Goal: Task Accomplishment & Management: Use online tool/utility

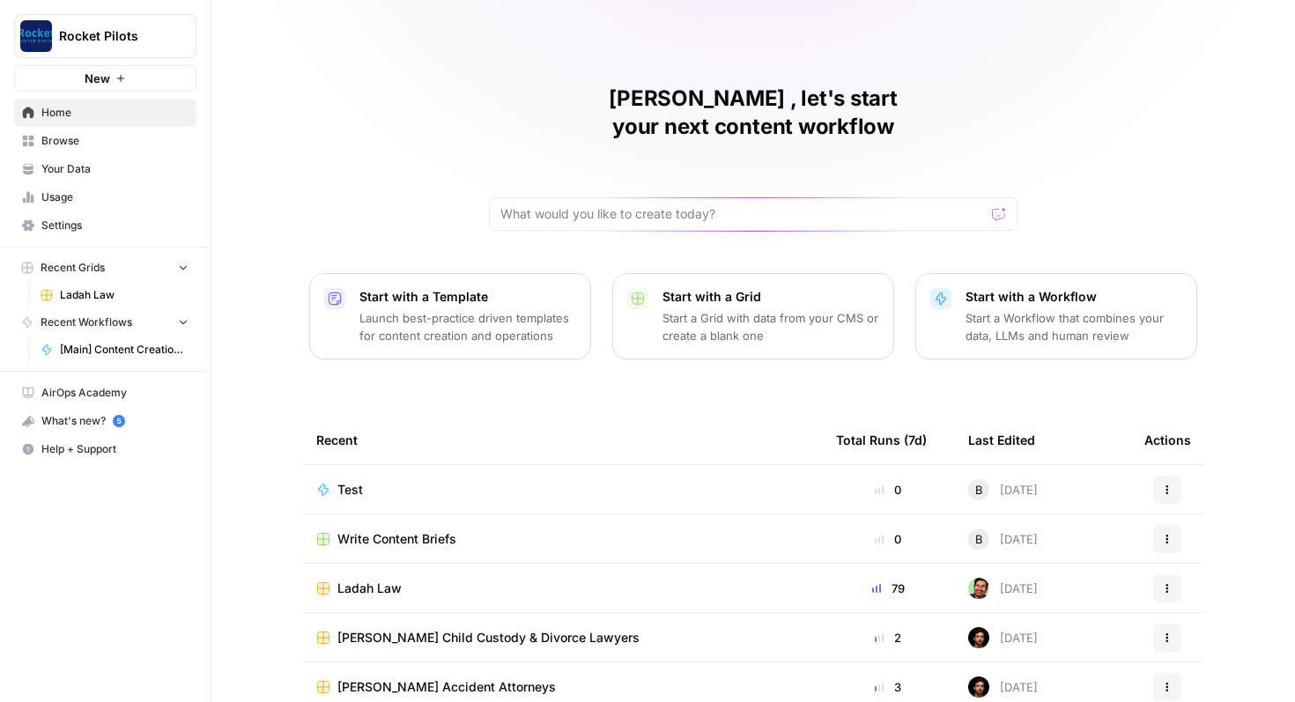
click at [385, 580] on span "Ladah Law" at bounding box center [369, 589] width 64 height 18
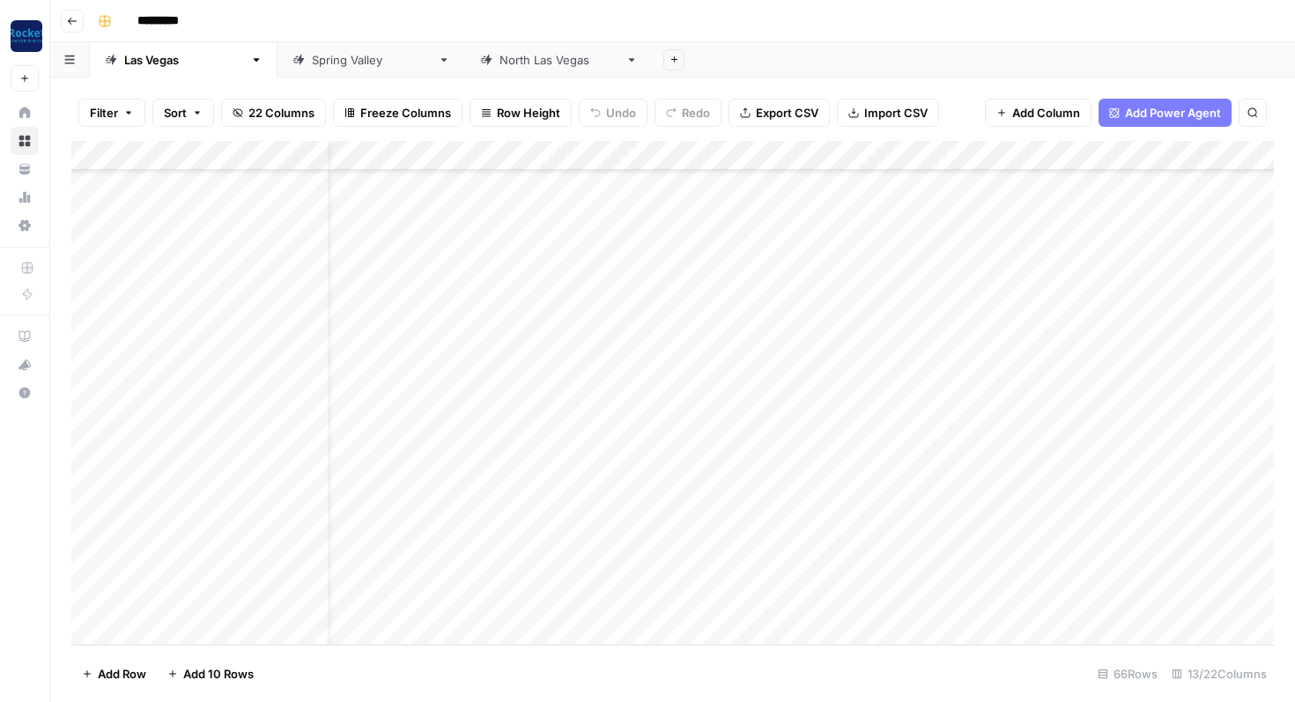
scroll to position [1531, 48]
click at [990, 601] on div "Add Column" at bounding box center [672, 393] width 1203 height 504
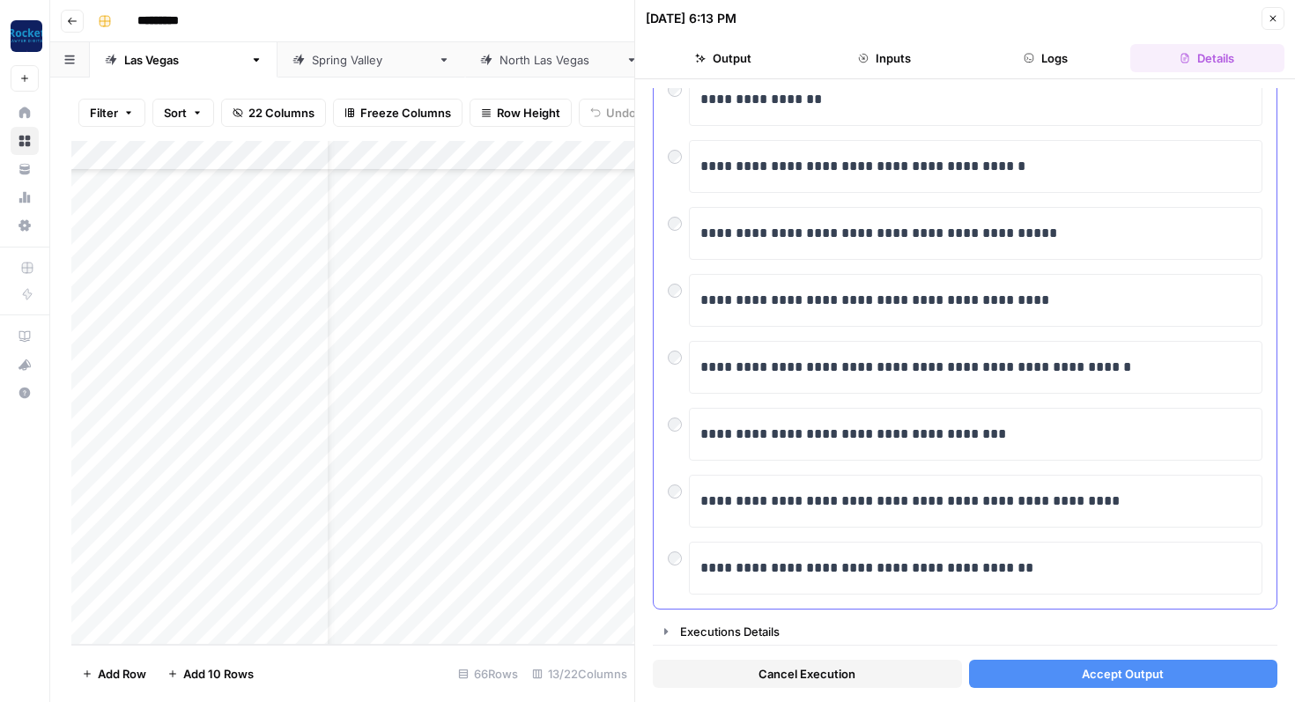
scroll to position [149, 0]
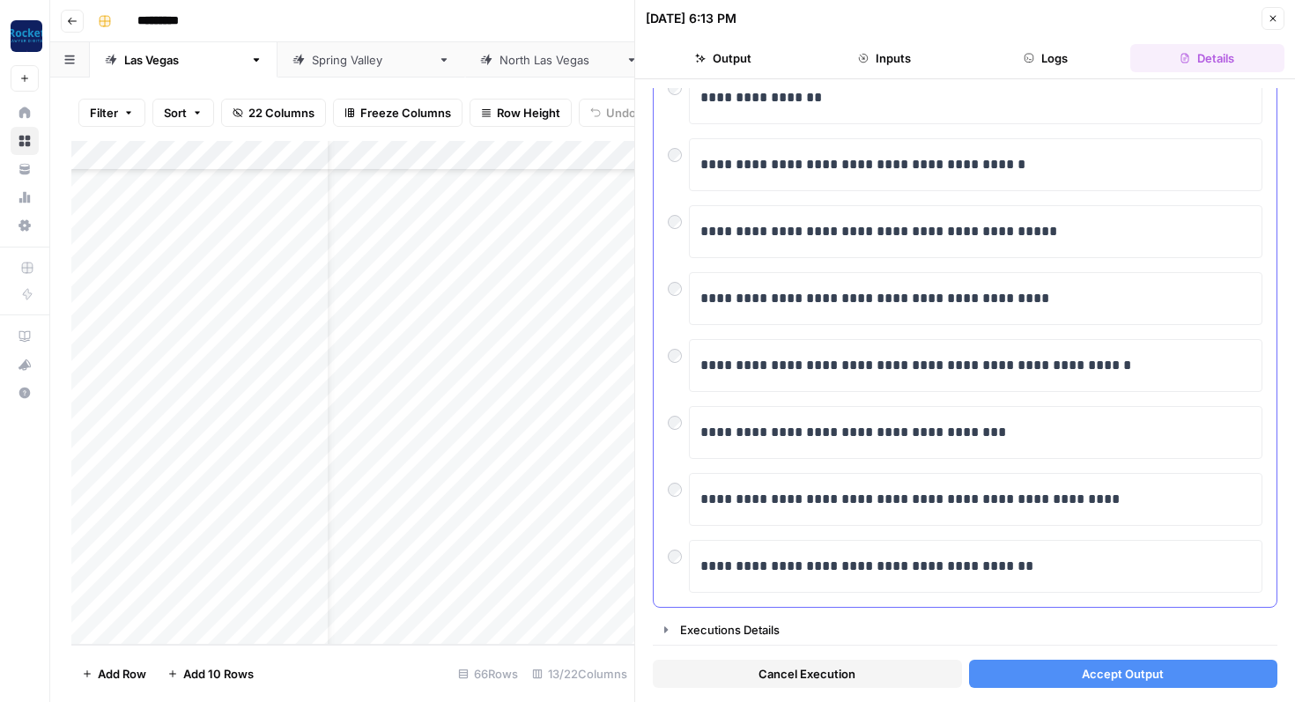
click at [685, 361] on div at bounding box center [678, 351] width 21 height 25
click at [1027, 673] on button "Accept Output" at bounding box center [1123, 674] width 309 height 28
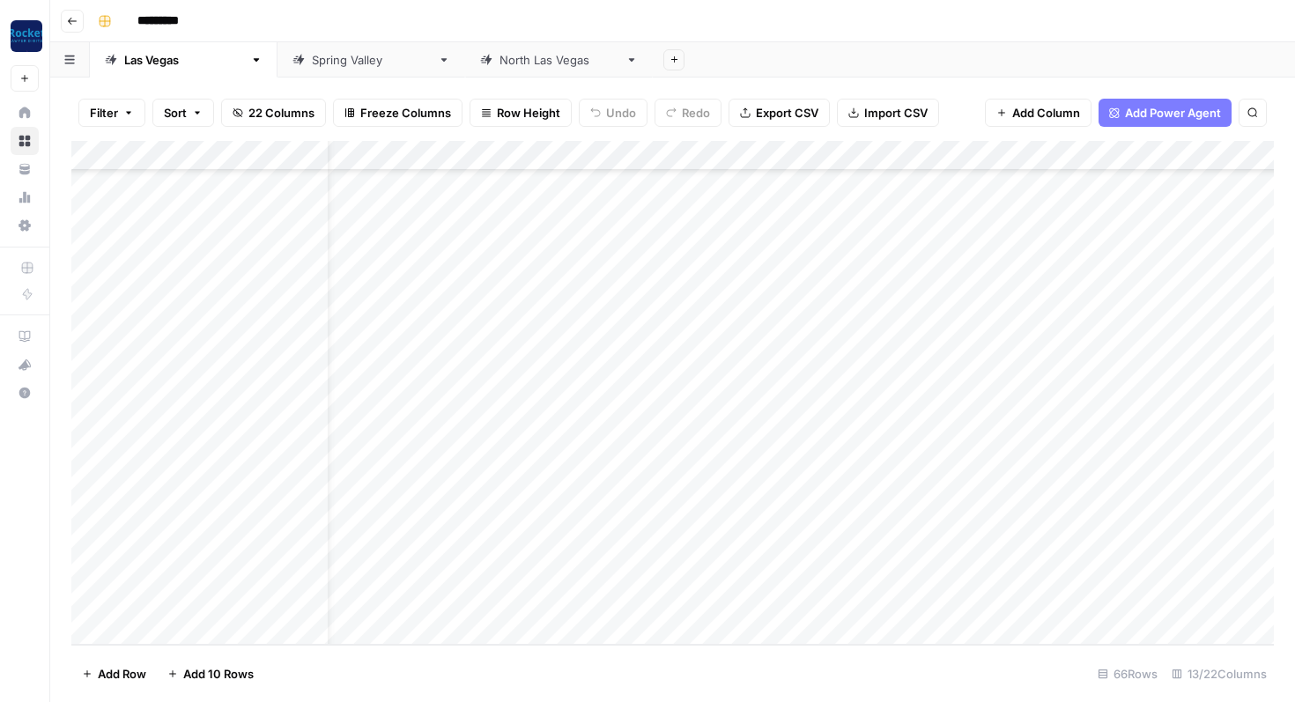
click at [995, 537] on div "Add Column" at bounding box center [672, 393] width 1203 height 504
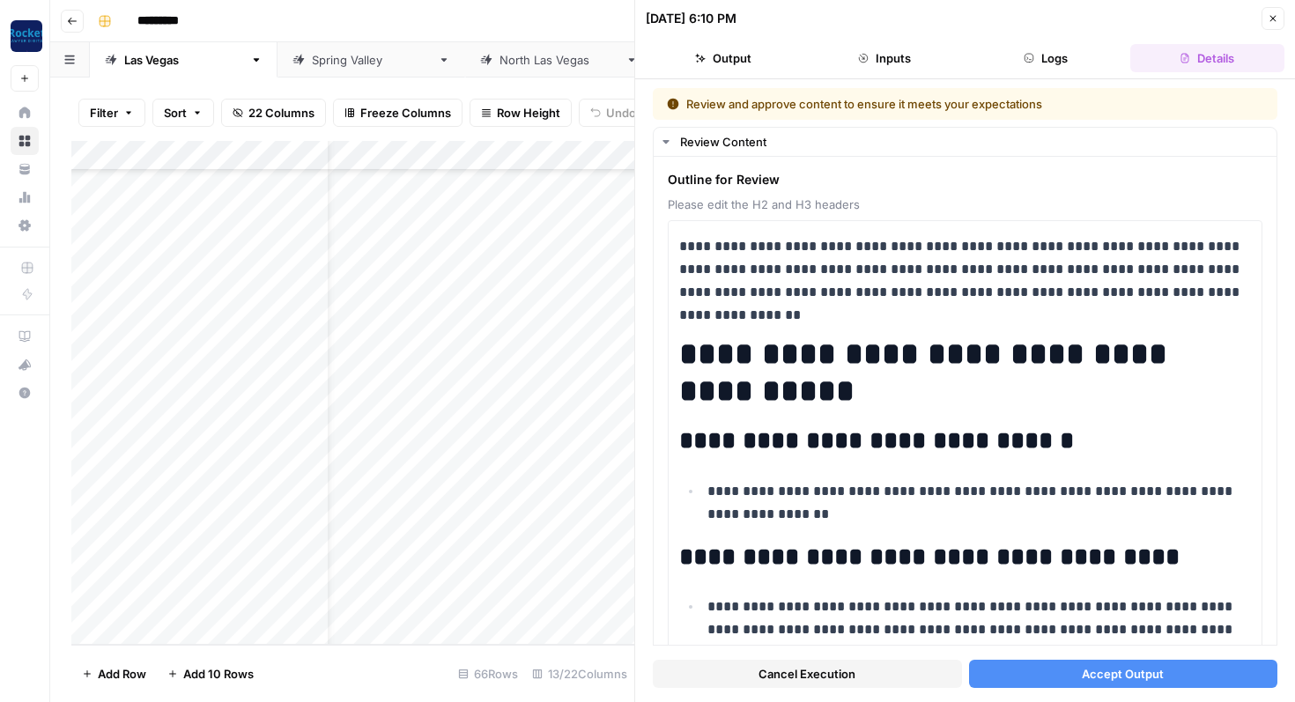
click at [1010, 676] on button "Accept Output" at bounding box center [1123, 674] width 309 height 28
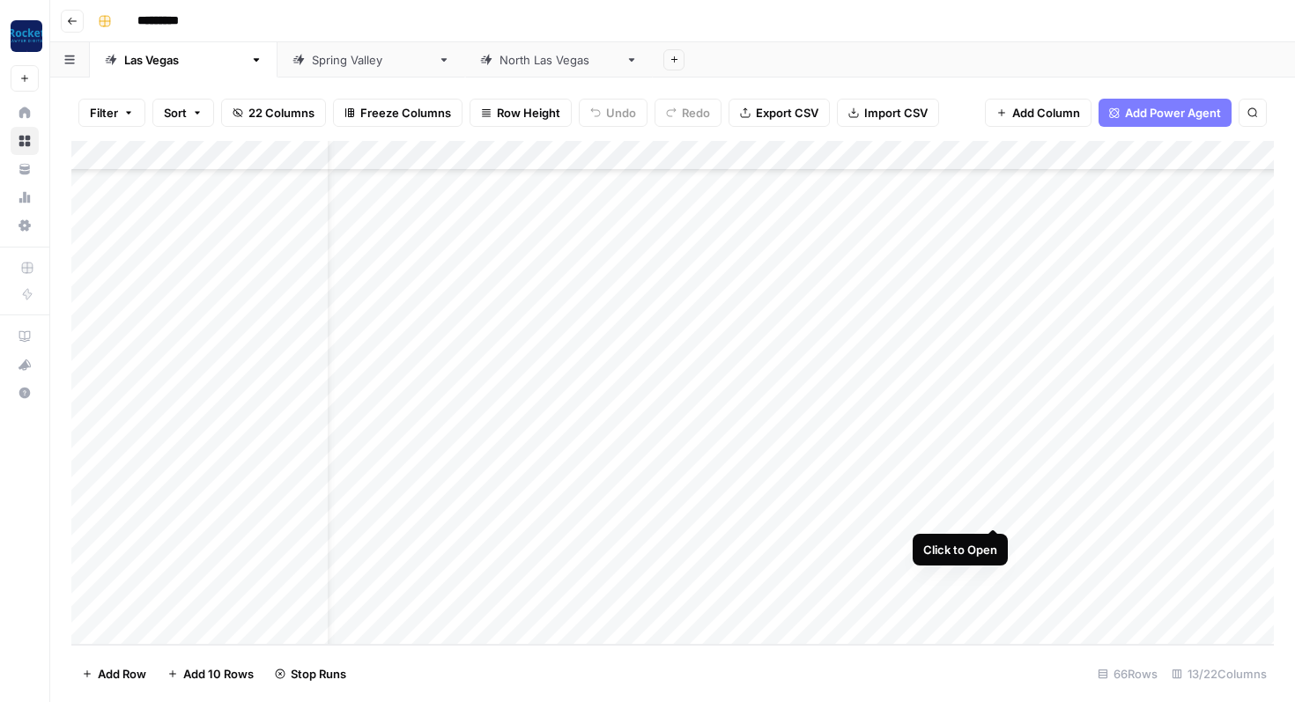
click at [991, 510] on div "Add Column" at bounding box center [672, 393] width 1203 height 504
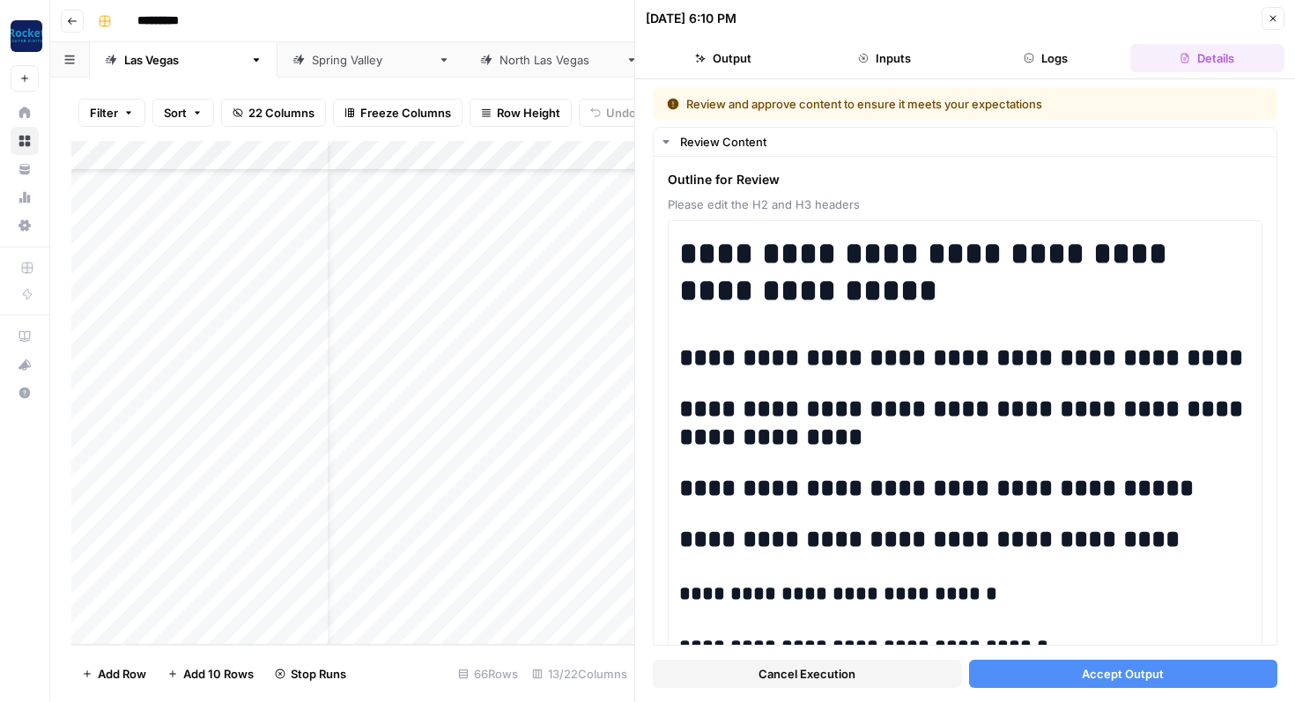
click at [1039, 677] on button "Accept Output" at bounding box center [1123, 674] width 309 height 28
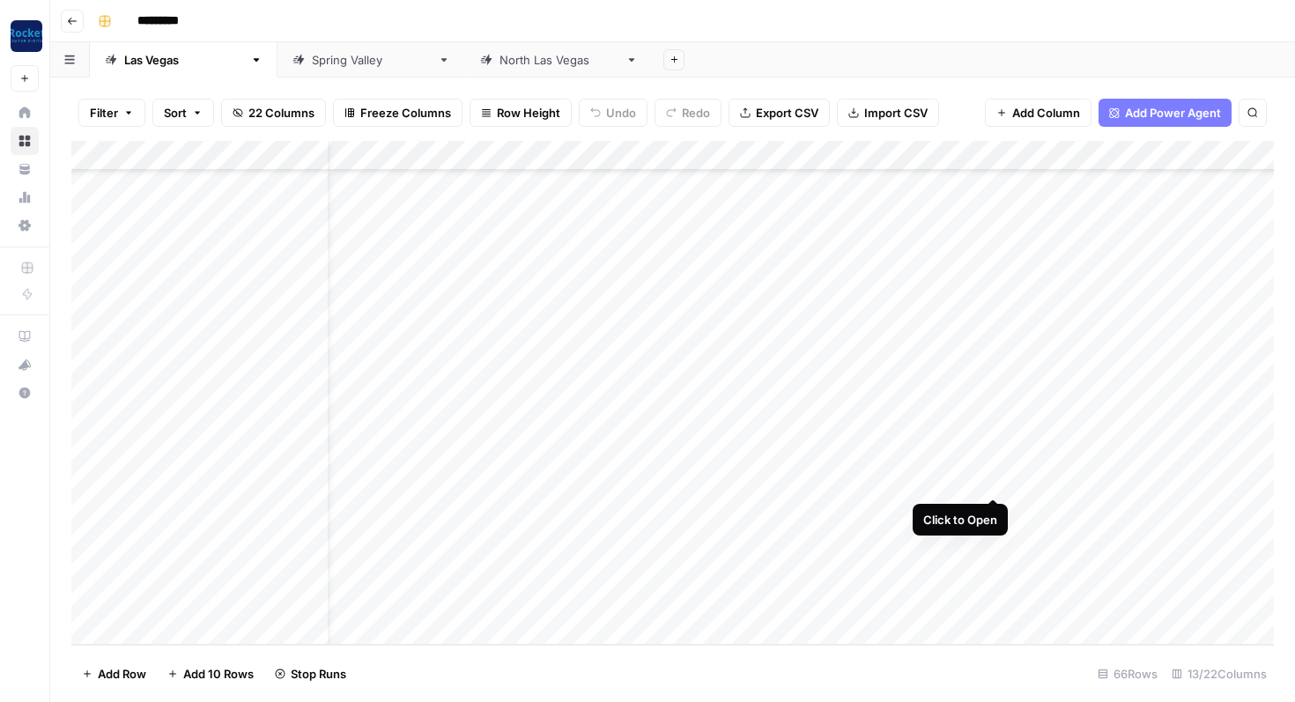
click at [993, 480] on div "Add Column" at bounding box center [672, 393] width 1203 height 504
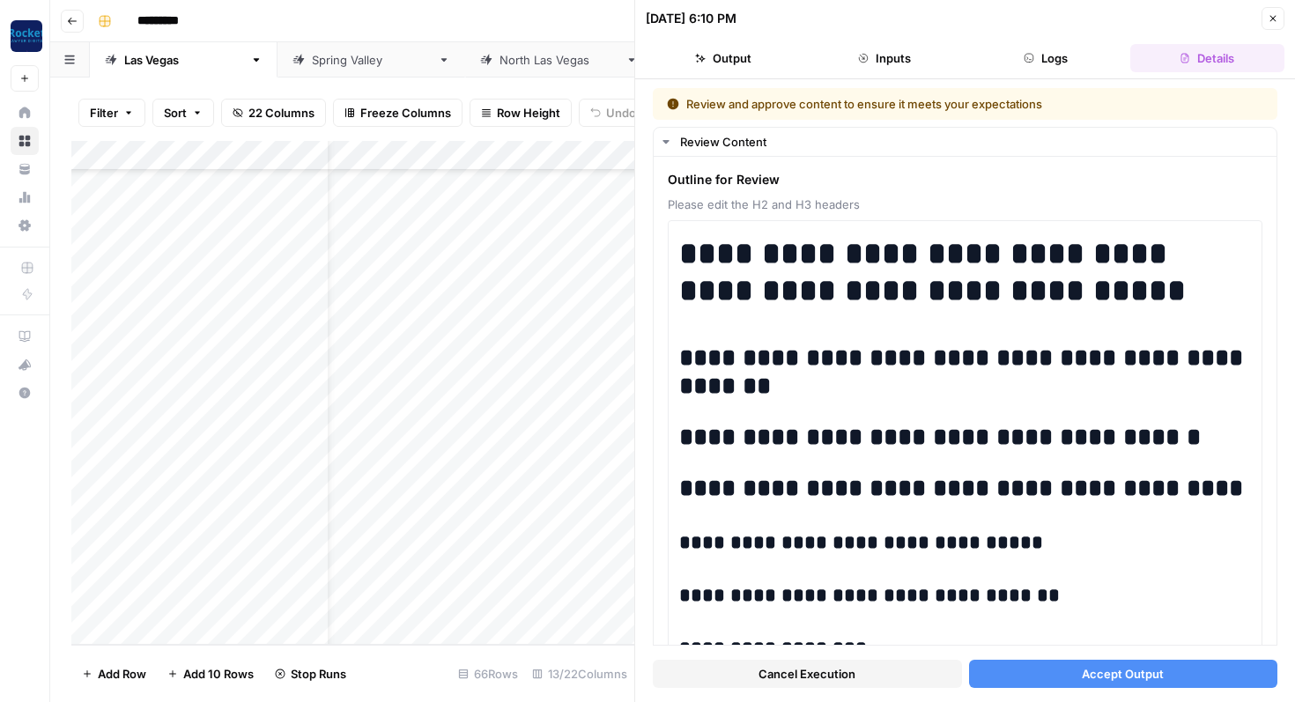
click at [1048, 675] on button "Accept Output" at bounding box center [1123, 674] width 309 height 28
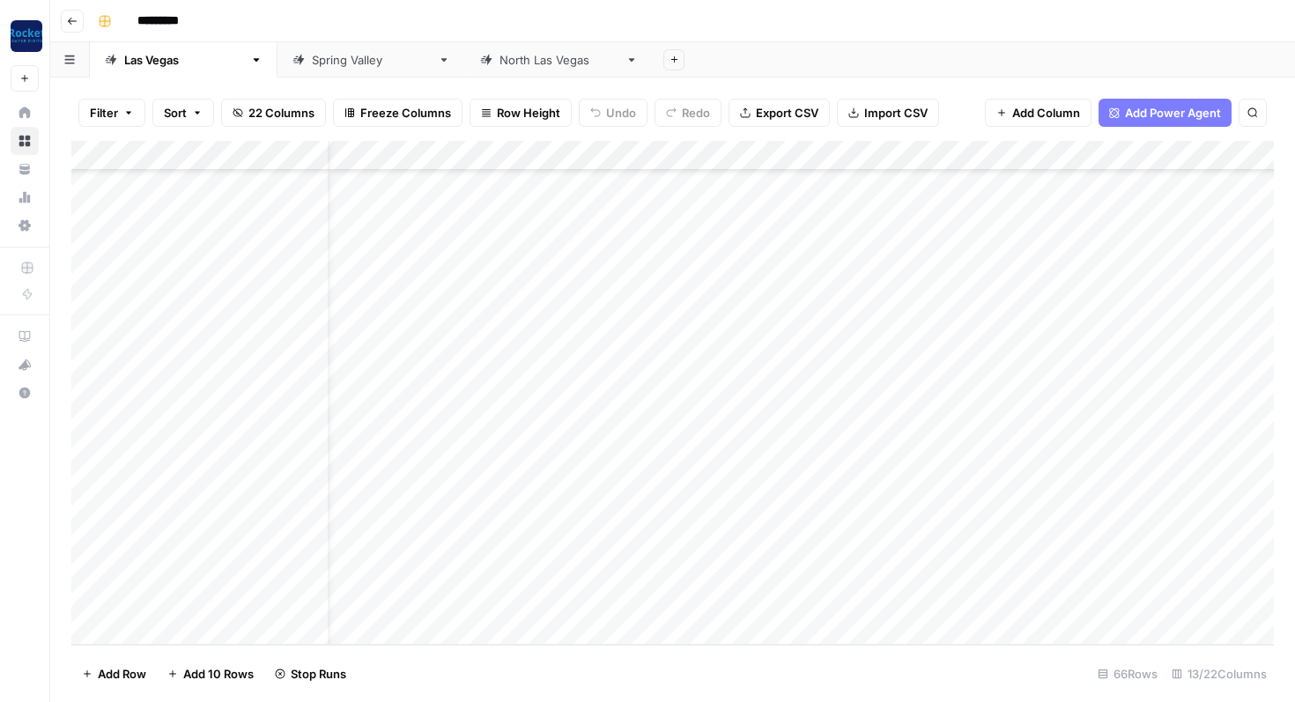
click at [994, 447] on div "Add Column" at bounding box center [672, 393] width 1203 height 504
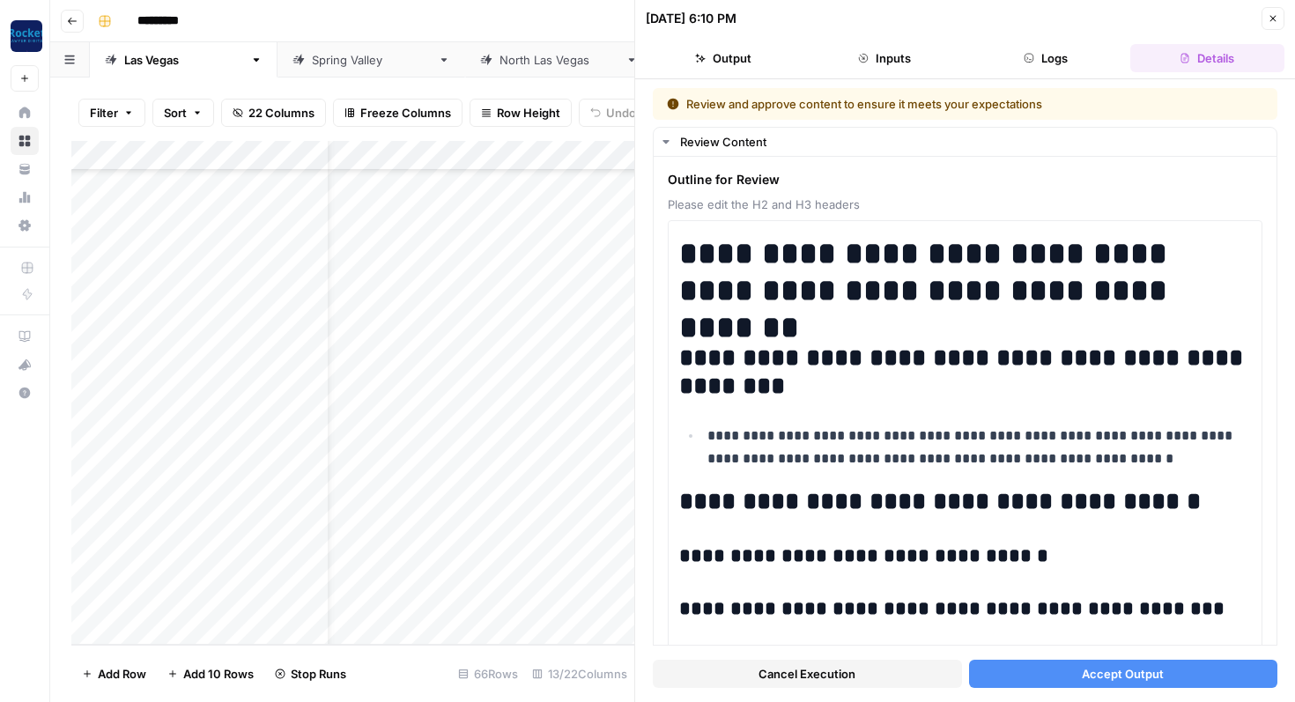
click at [1007, 677] on button "Accept Output" at bounding box center [1123, 674] width 309 height 28
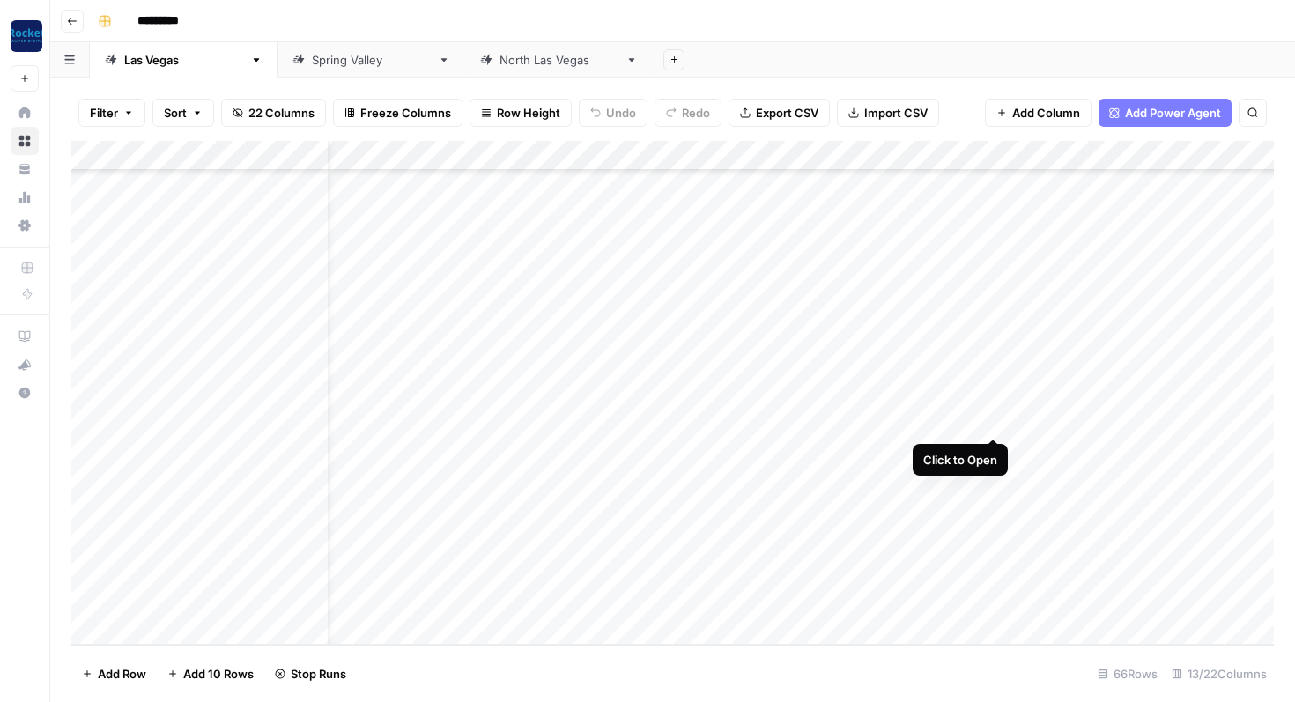
click at [995, 415] on div "Add Column" at bounding box center [672, 393] width 1203 height 504
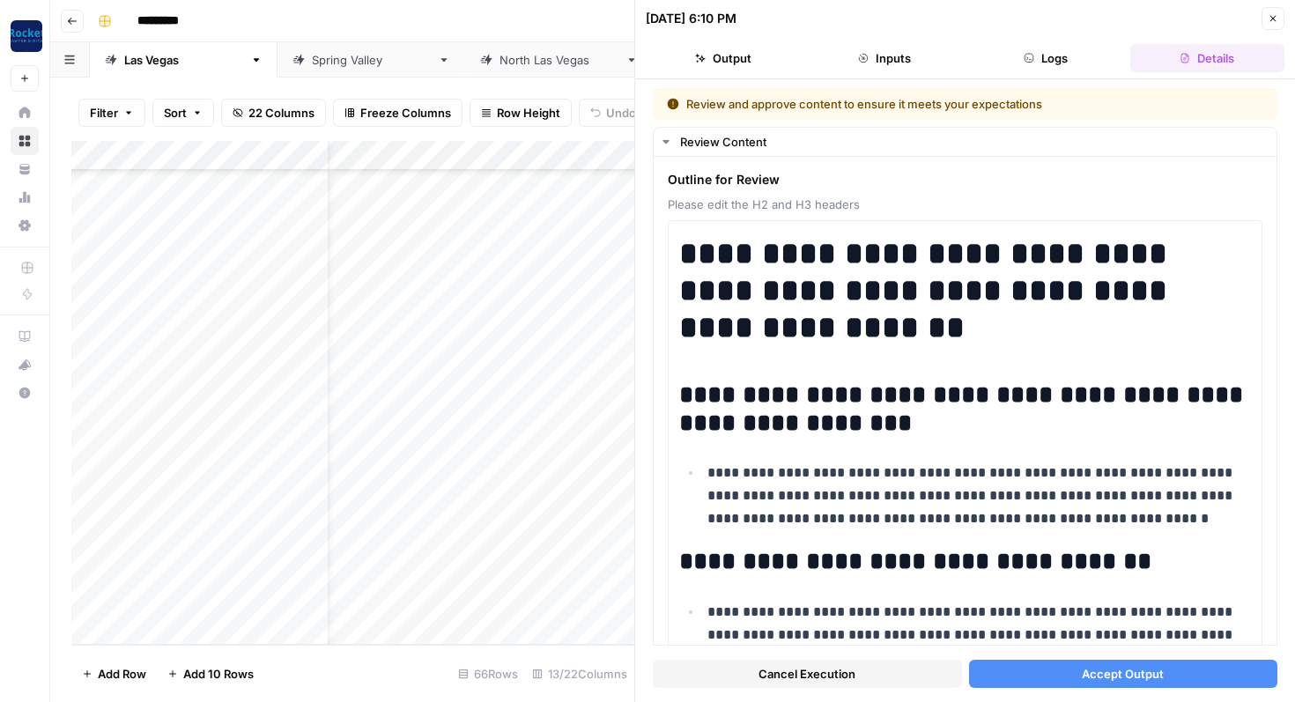
click at [1035, 670] on button "Accept Output" at bounding box center [1123, 674] width 309 height 28
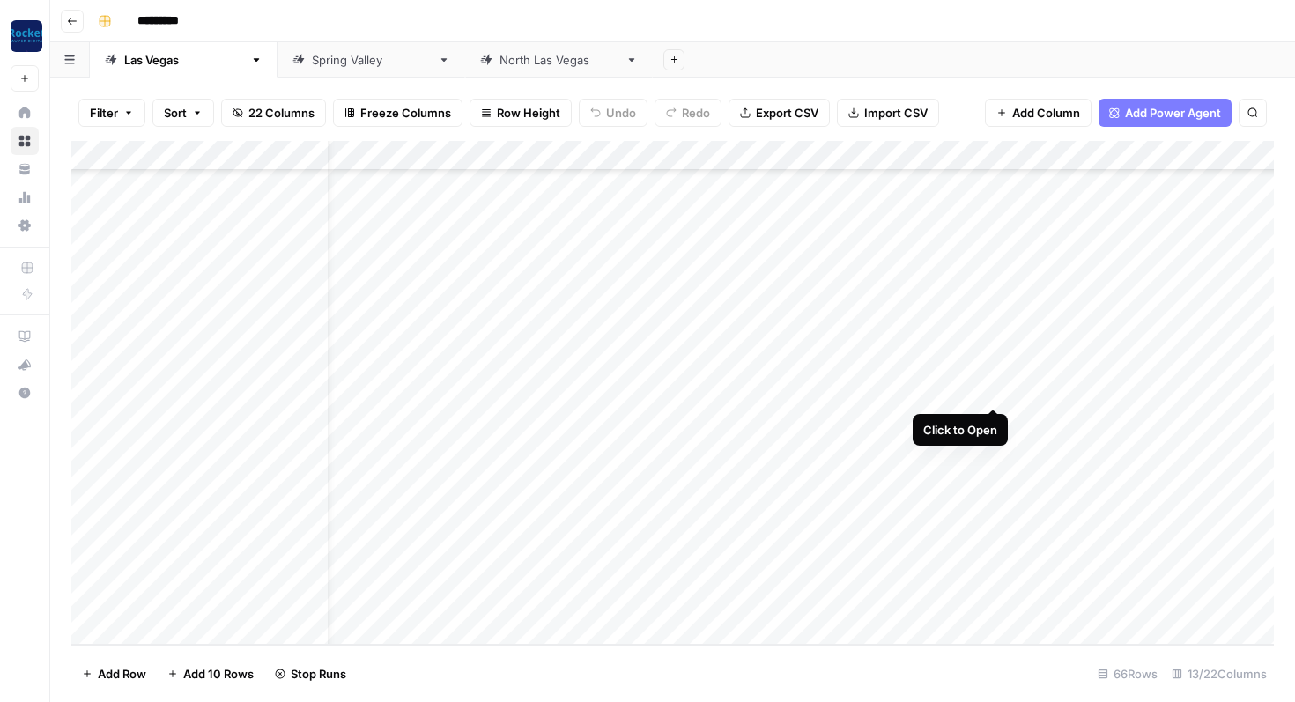
click at [992, 392] on div "Add Column" at bounding box center [672, 393] width 1203 height 504
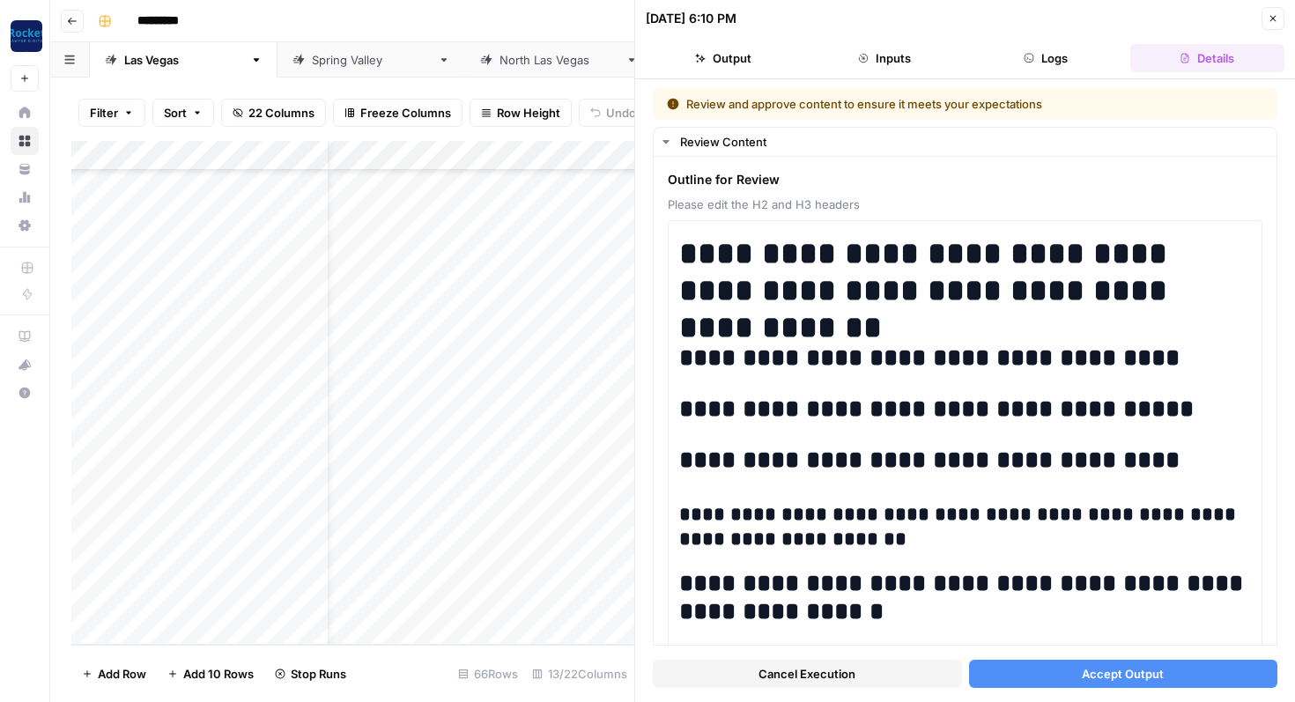
click at [1014, 671] on button "Accept Output" at bounding box center [1123, 674] width 309 height 28
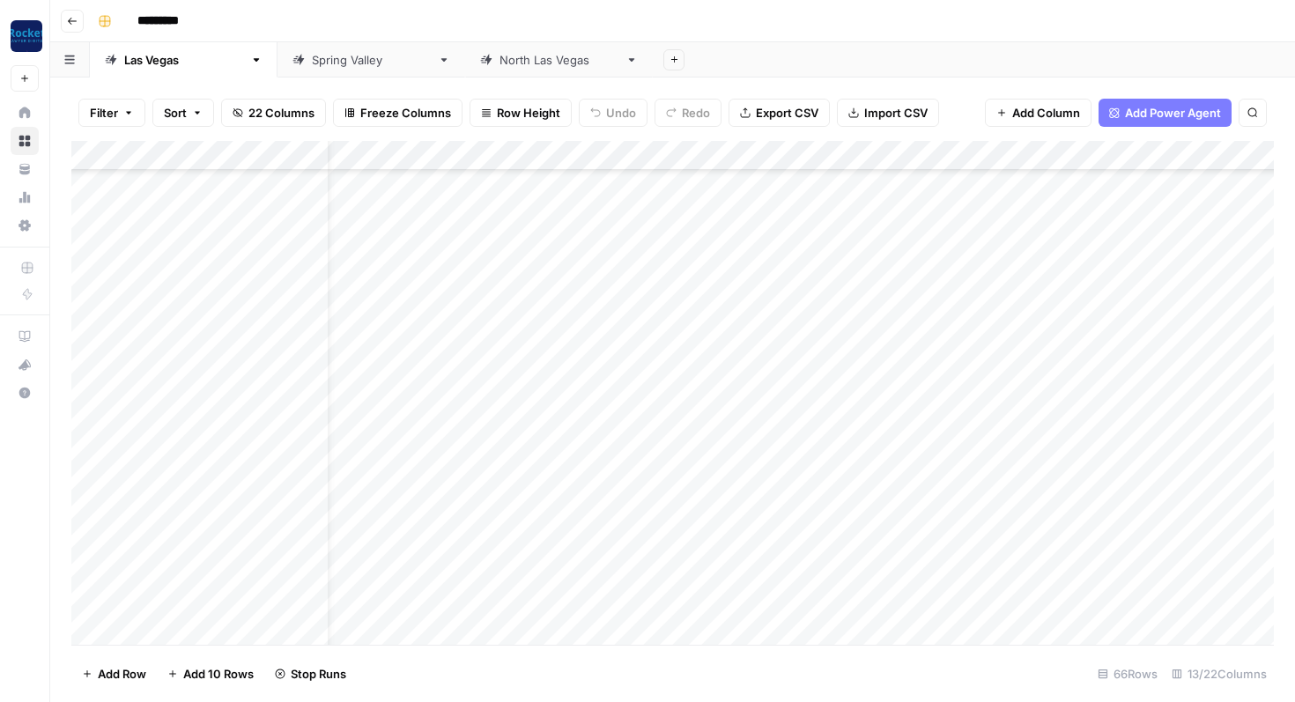
scroll to position [1349, 48]
click at [992, 270] on div "Add Column" at bounding box center [672, 393] width 1203 height 504
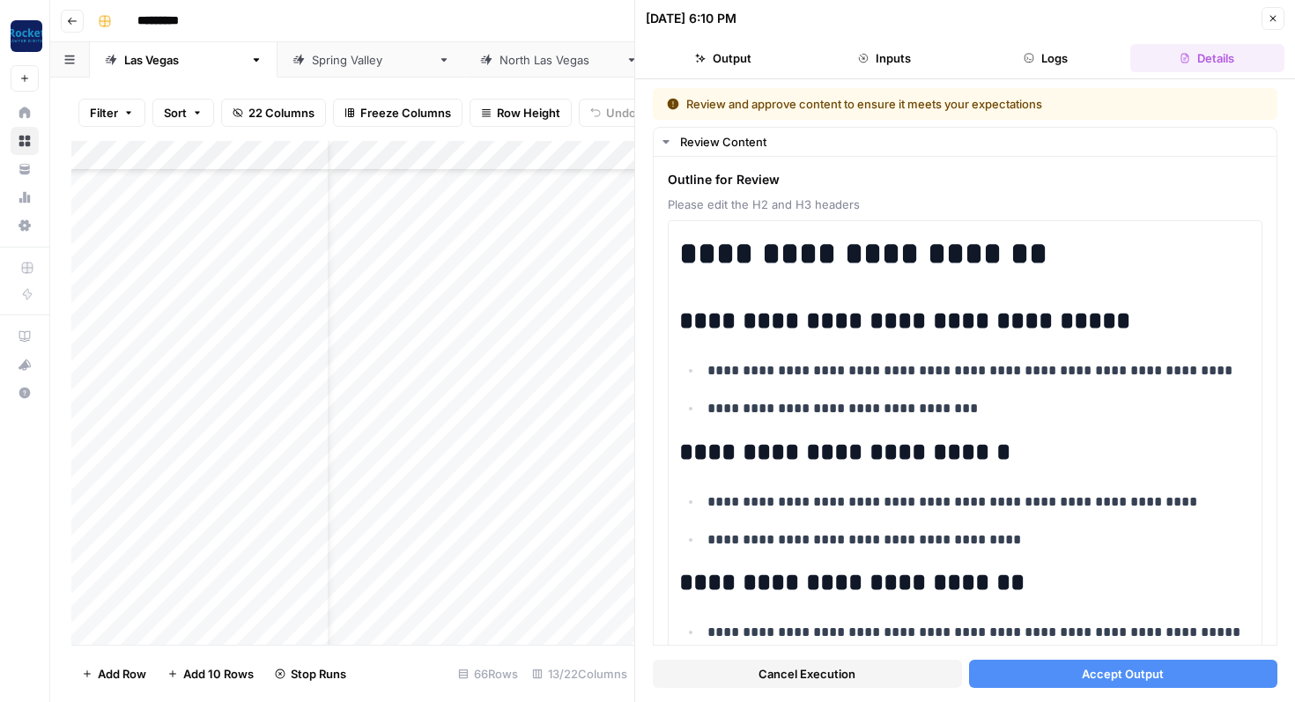
click at [1003, 677] on button "Accept Output" at bounding box center [1123, 674] width 309 height 28
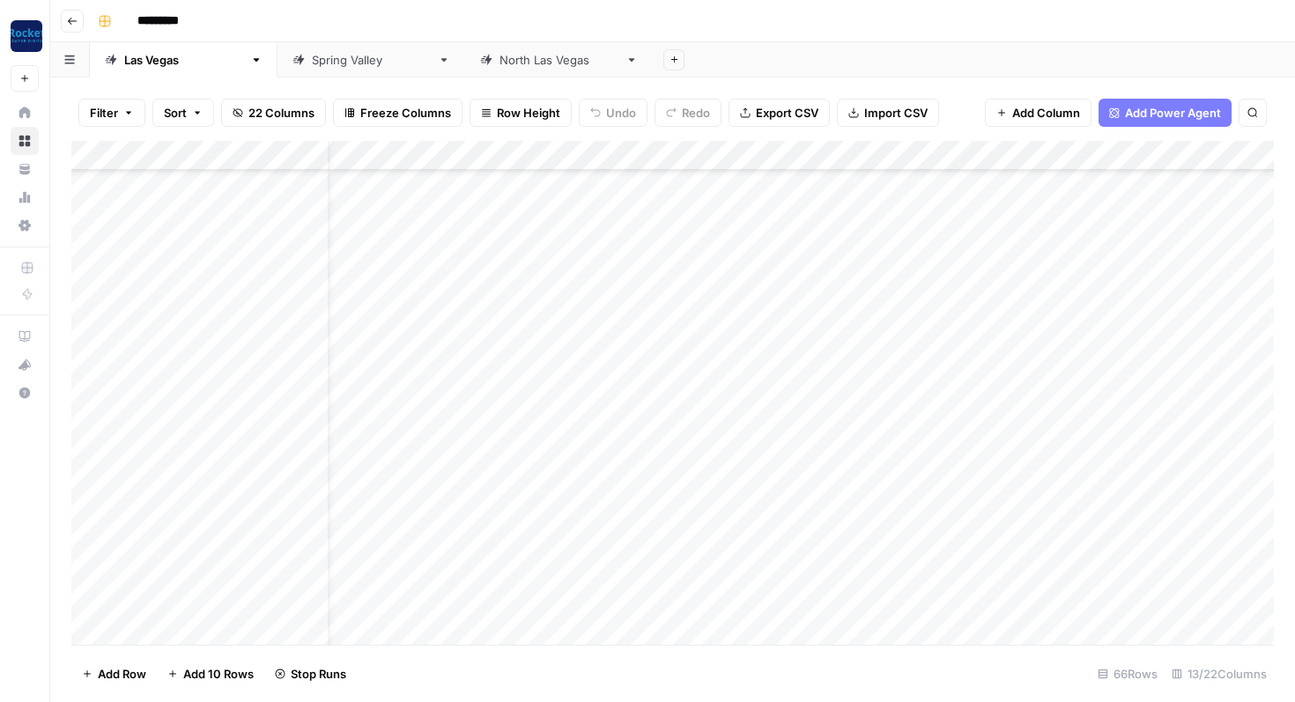
click at [992, 295] on div "Add Column" at bounding box center [672, 393] width 1203 height 504
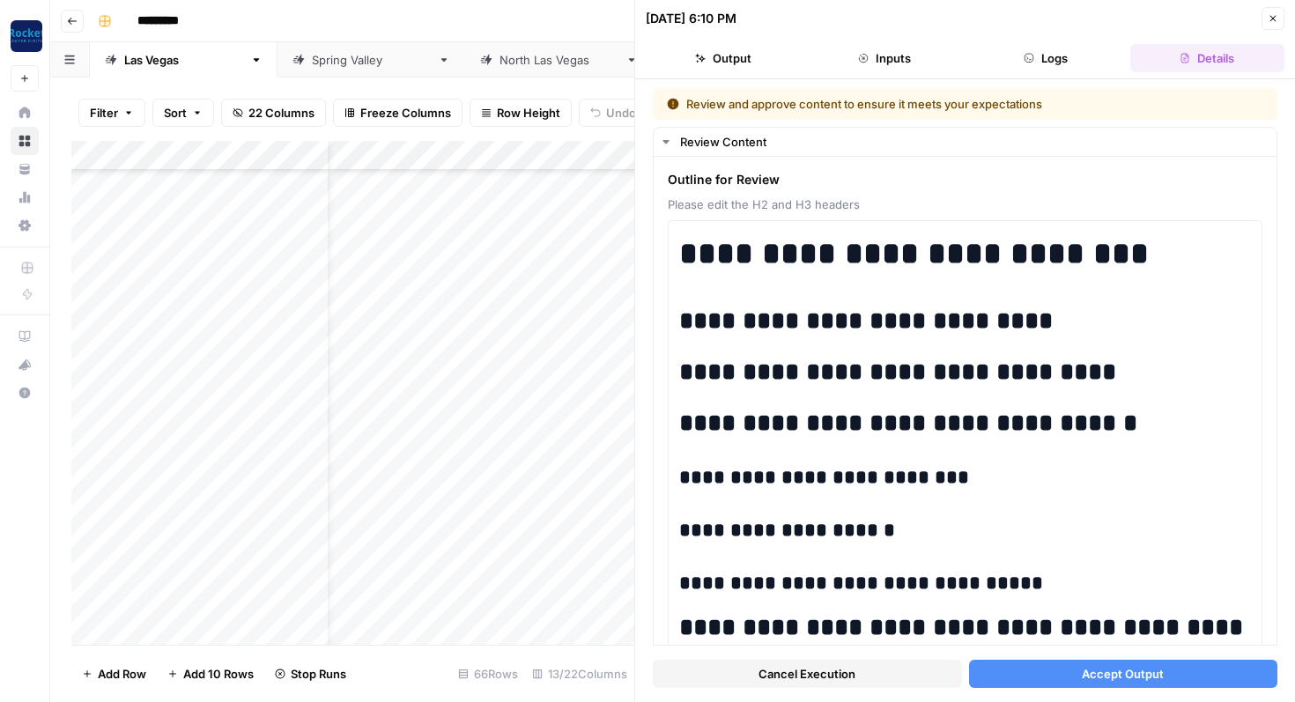
click at [1007, 678] on button "Accept Output" at bounding box center [1123, 674] width 309 height 28
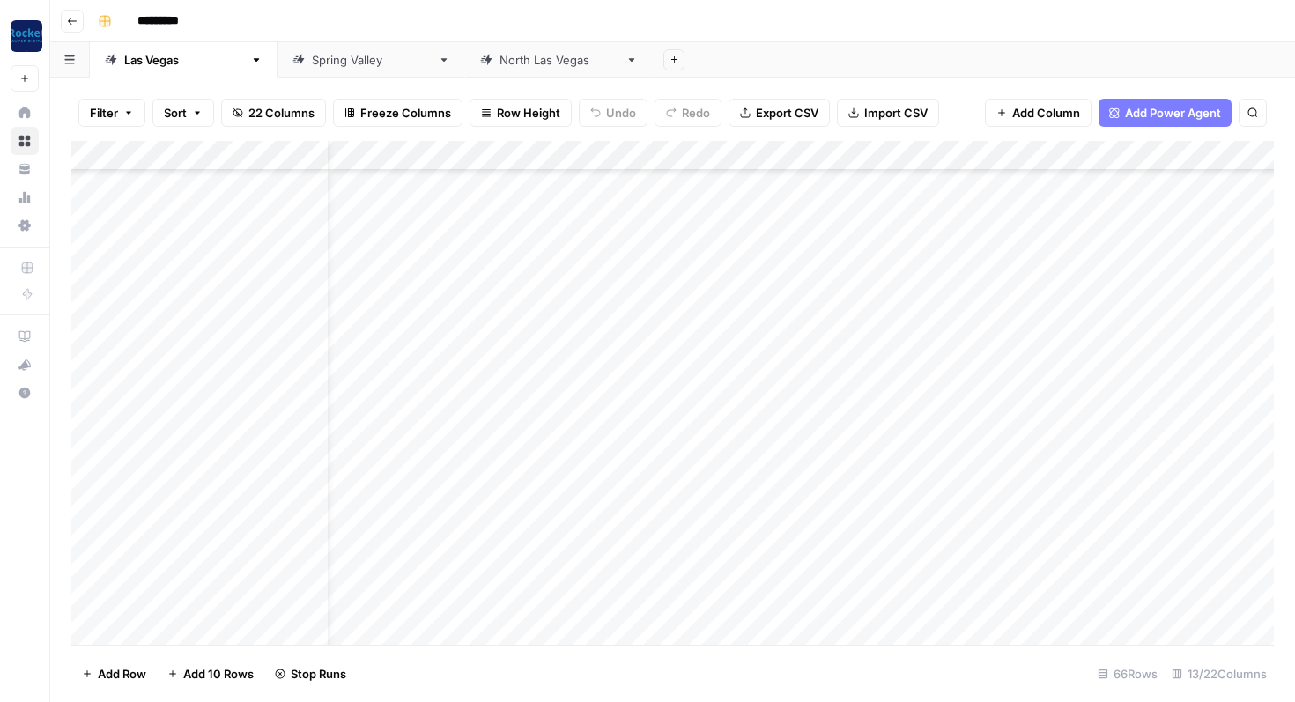
click at [993, 333] on div "Add Column" at bounding box center [672, 393] width 1203 height 504
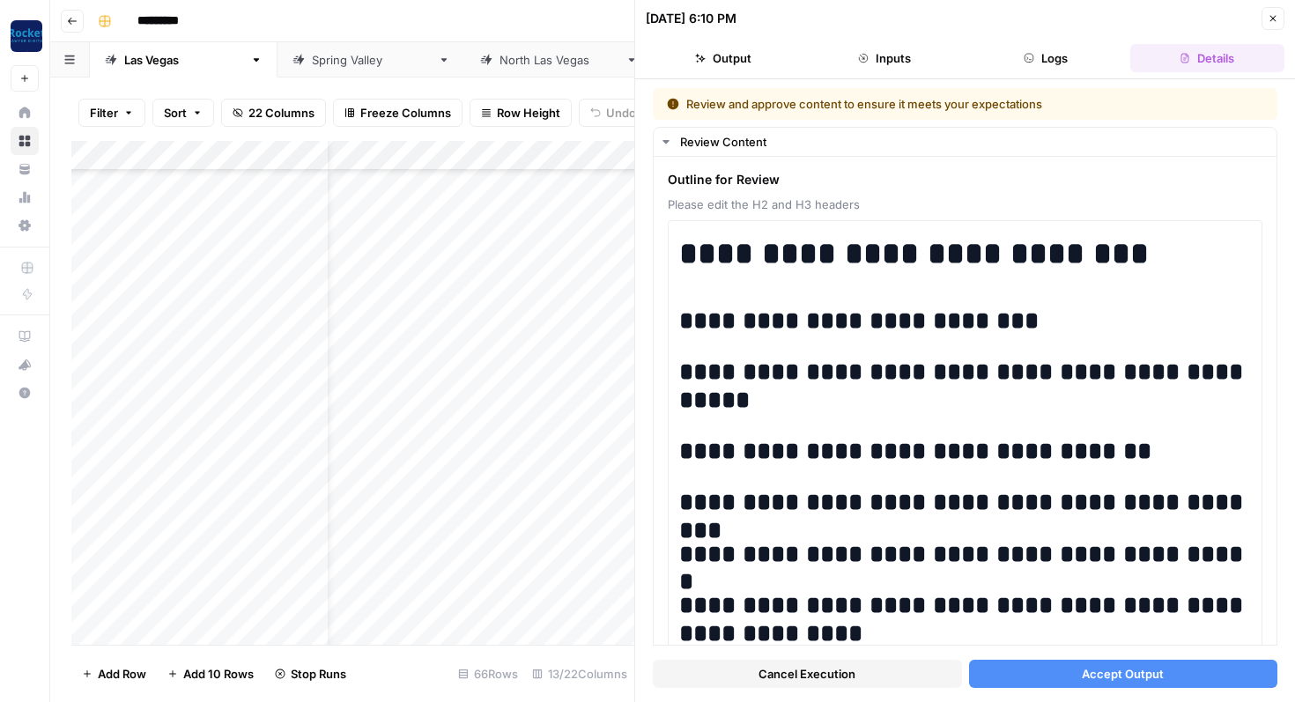
click at [1021, 674] on button "Accept Output" at bounding box center [1123, 674] width 309 height 28
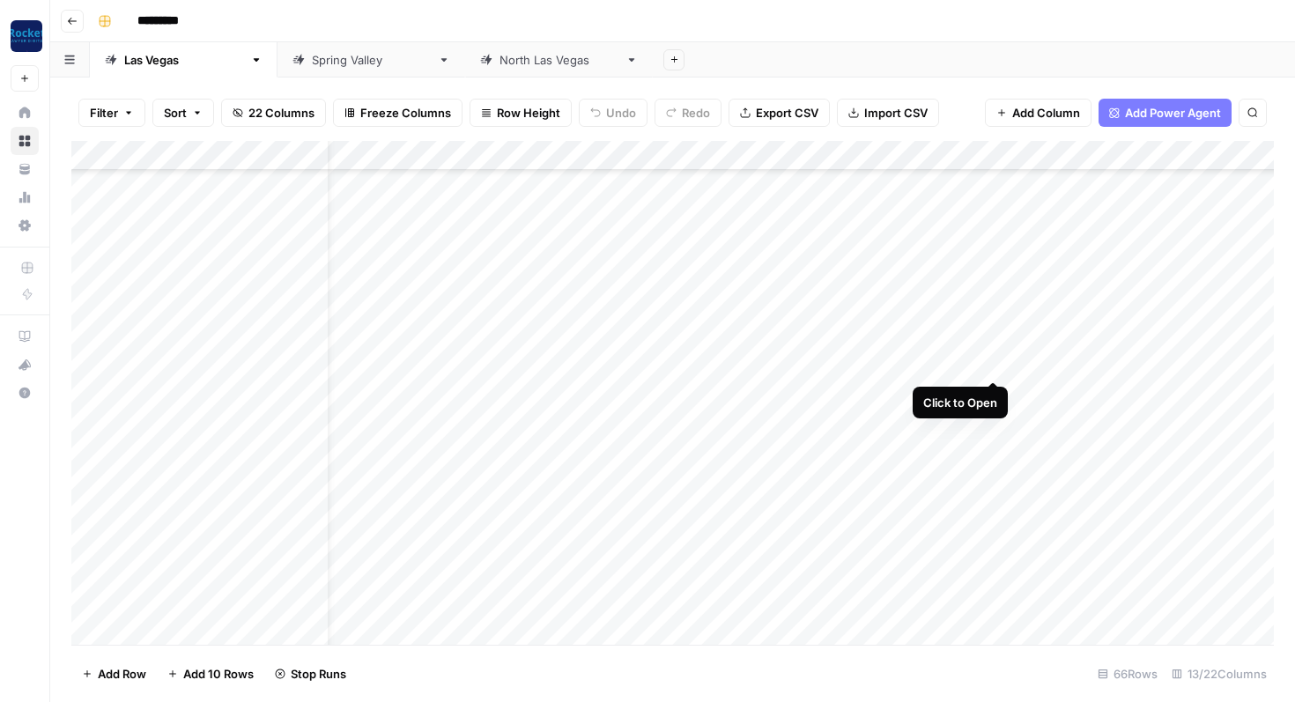
click at [995, 369] on div "Add Column" at bounding box center [672, 393] width 1203 height 504
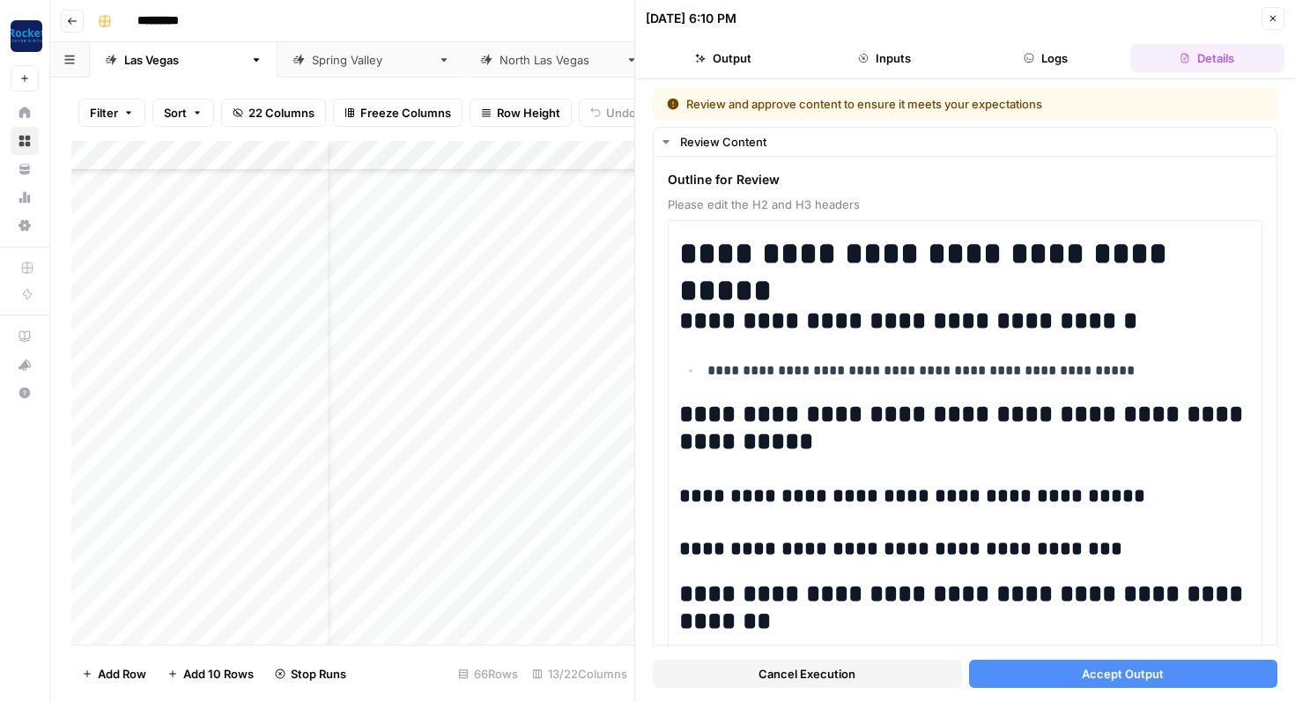
click at [998, 678] on button "Accept Output" at bounding box center [1123, 674] width 309 height 28
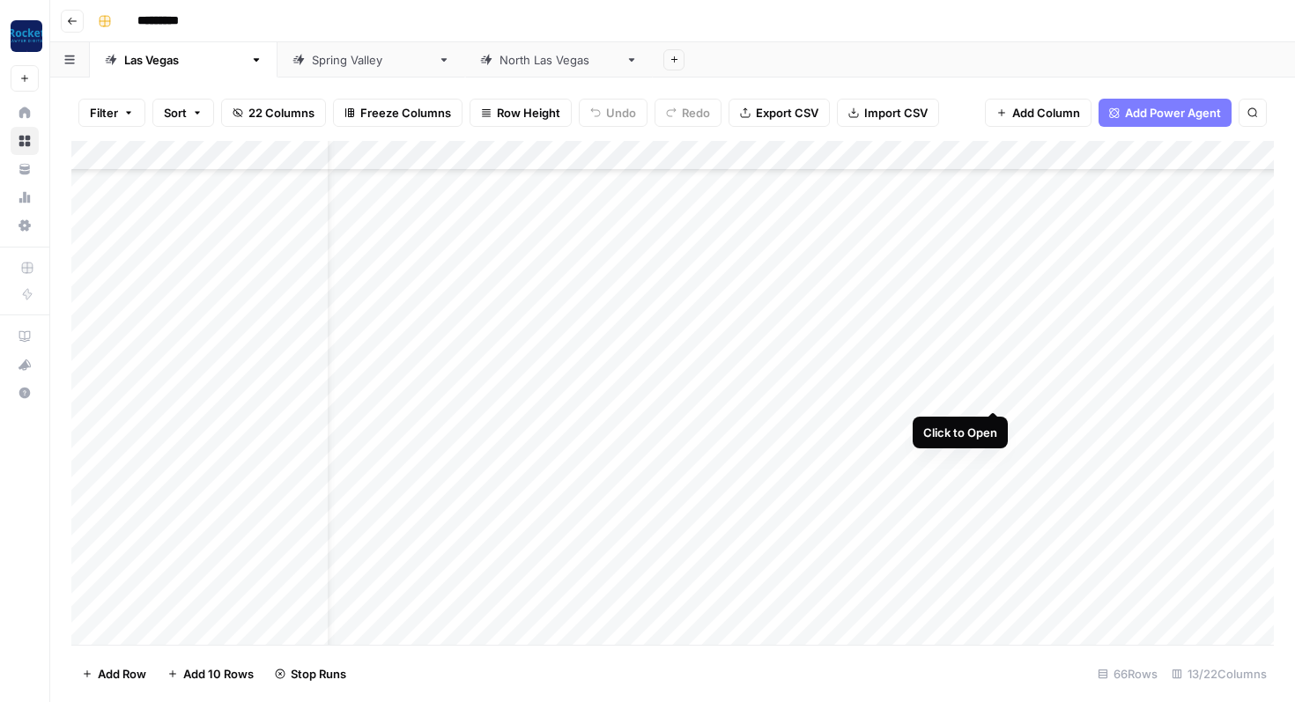
click at [993, 396] on div "Add Column" at bounding box center [672, 393] width 1203 height 504
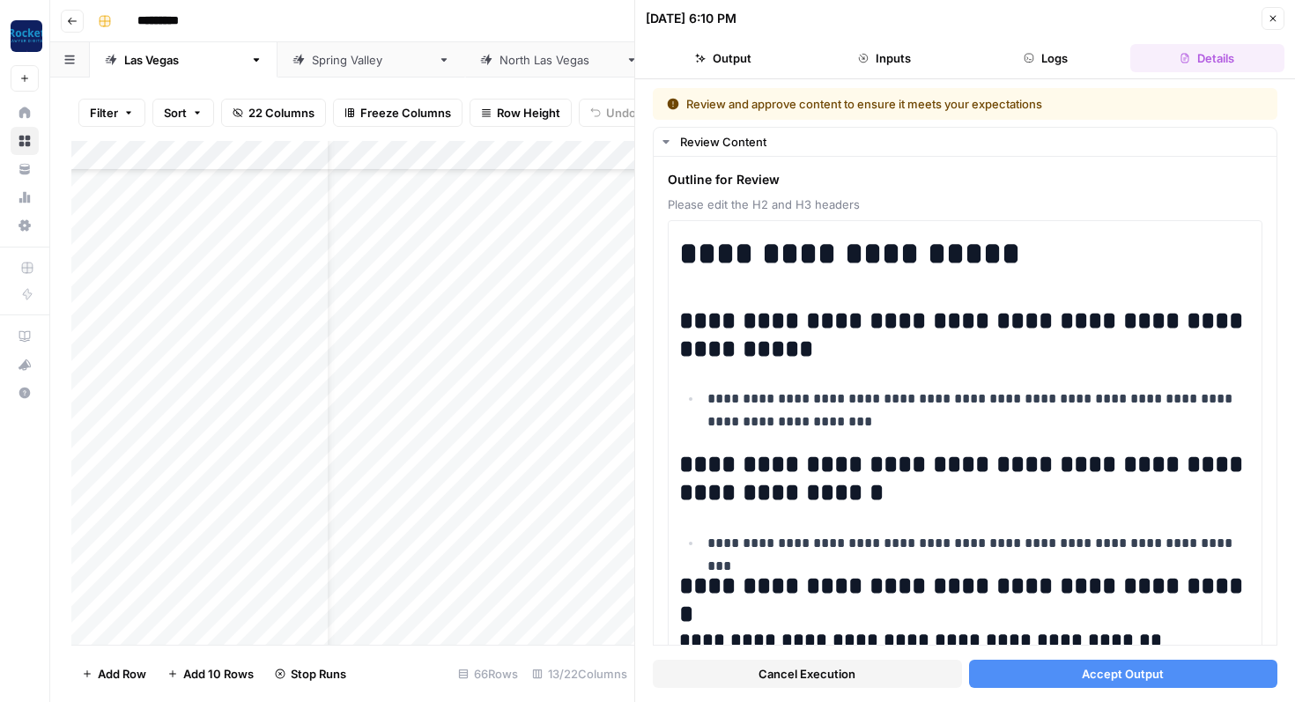
click at [1020, 679] on button "Accept Output" at bounding box center [1123, 674] width 309 height 28
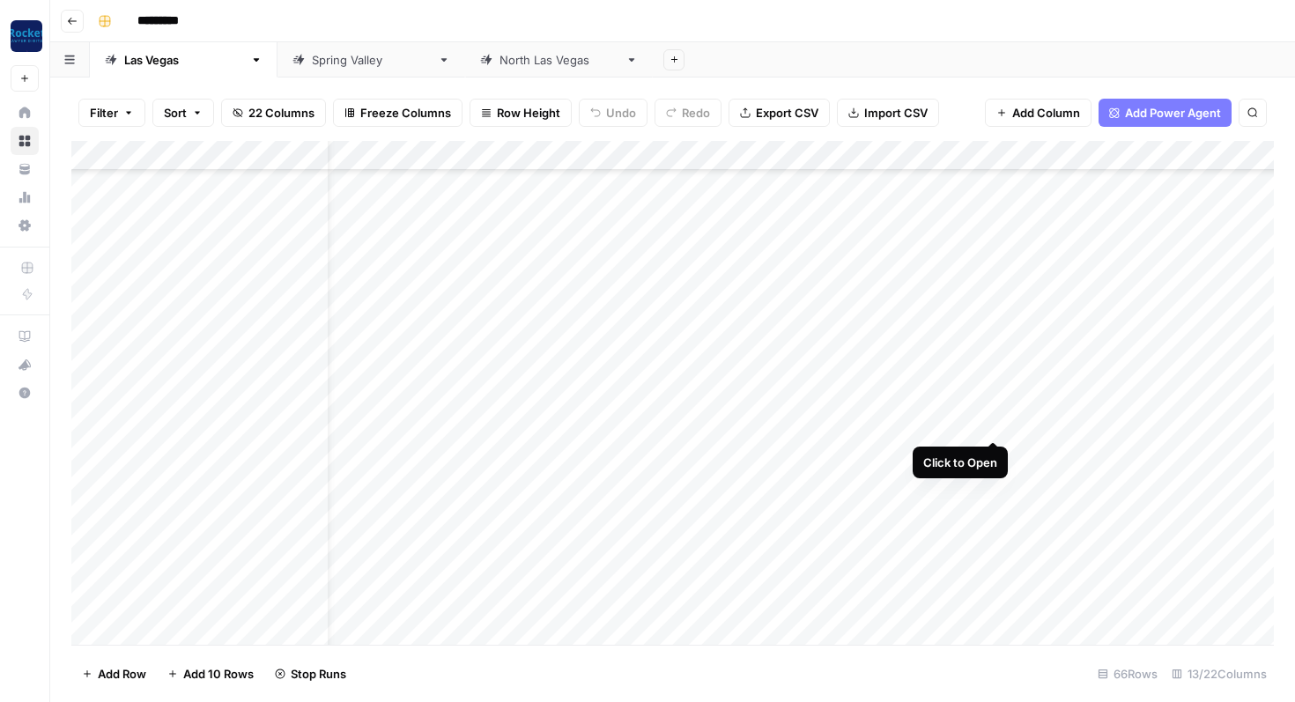
click at [992, 425] on div "Add Column" at bounding box center [672, 393] width 1203 height 504
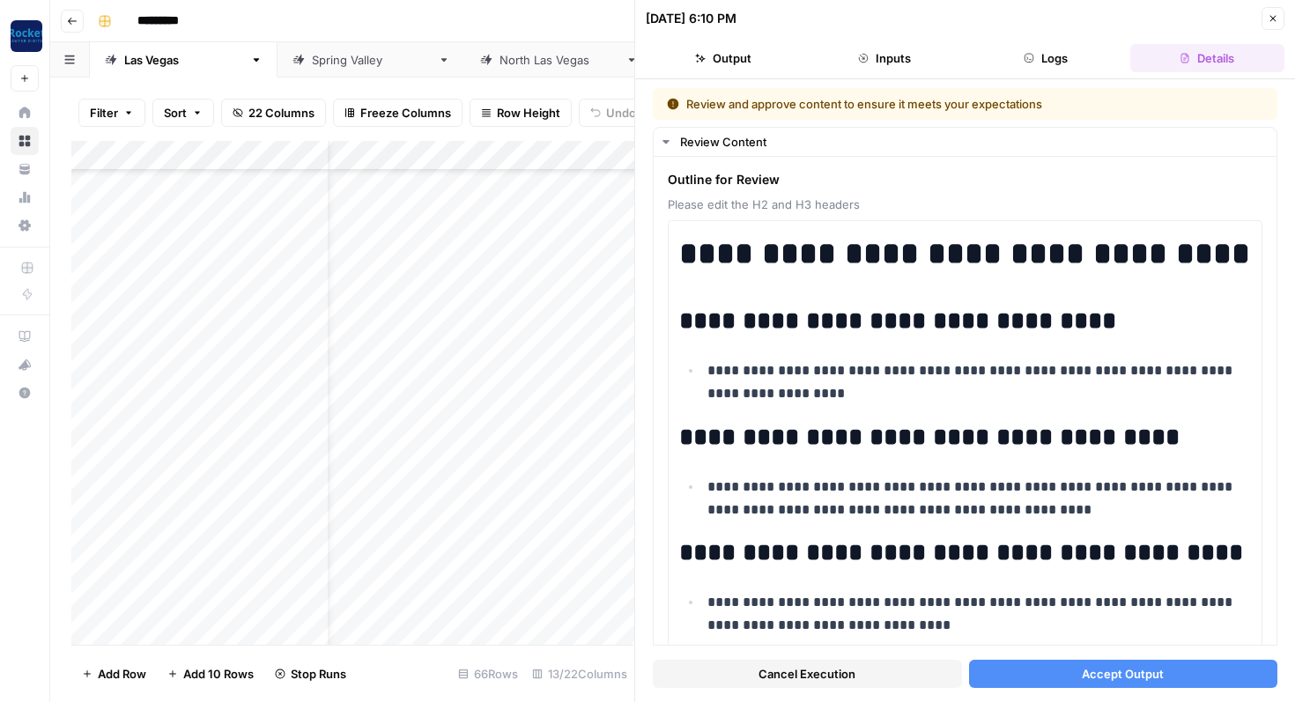
click at [992, 667] on button "Accept Output" at bounding box center [1123, 674] width 309 height 28
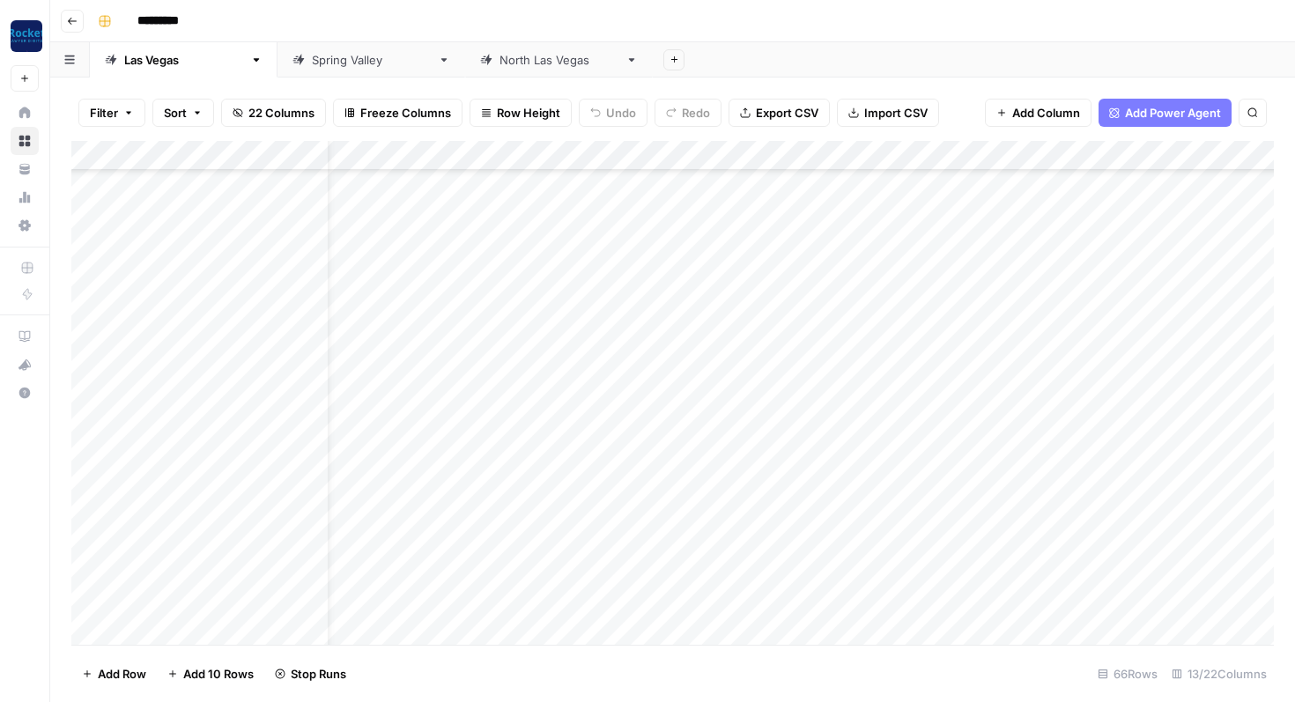
click at [989, 449] on div "Add Column" at bounding box center [672, 393] width 1203 height 504
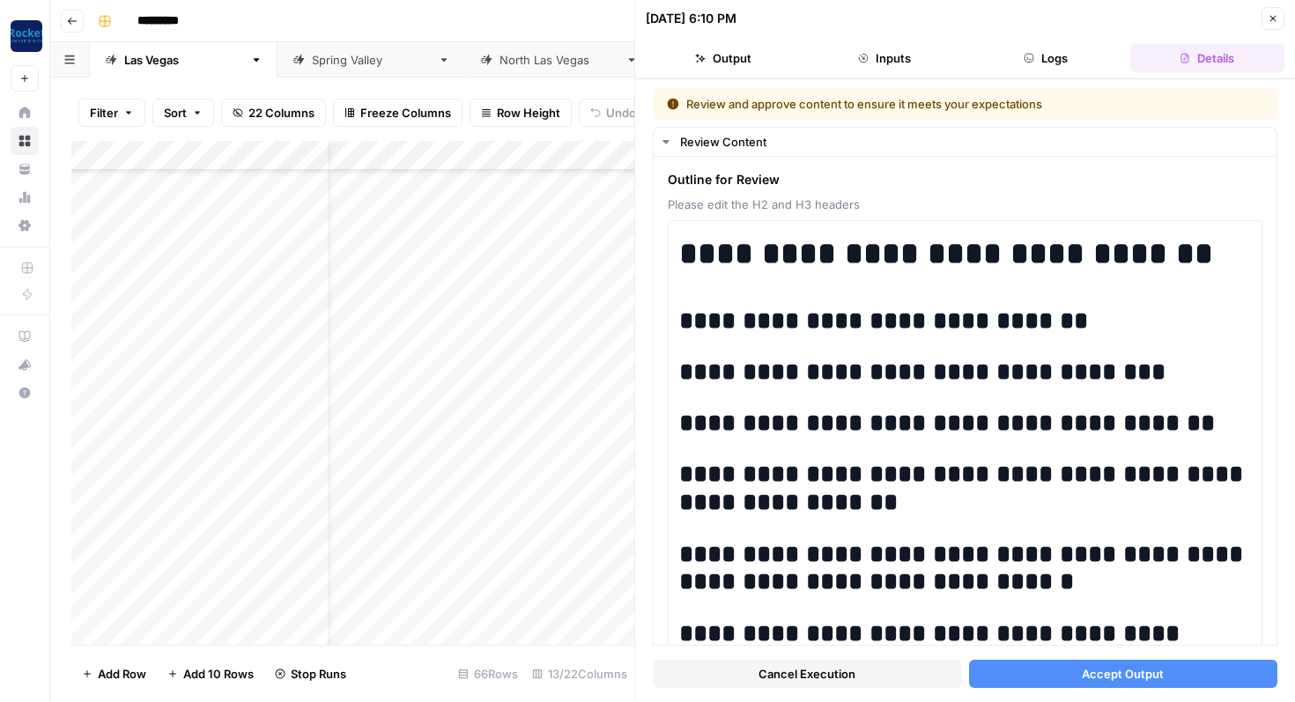
click at [998, 678] on button "Accept Output" at bounding box center [1123, 674] width 309 height 28
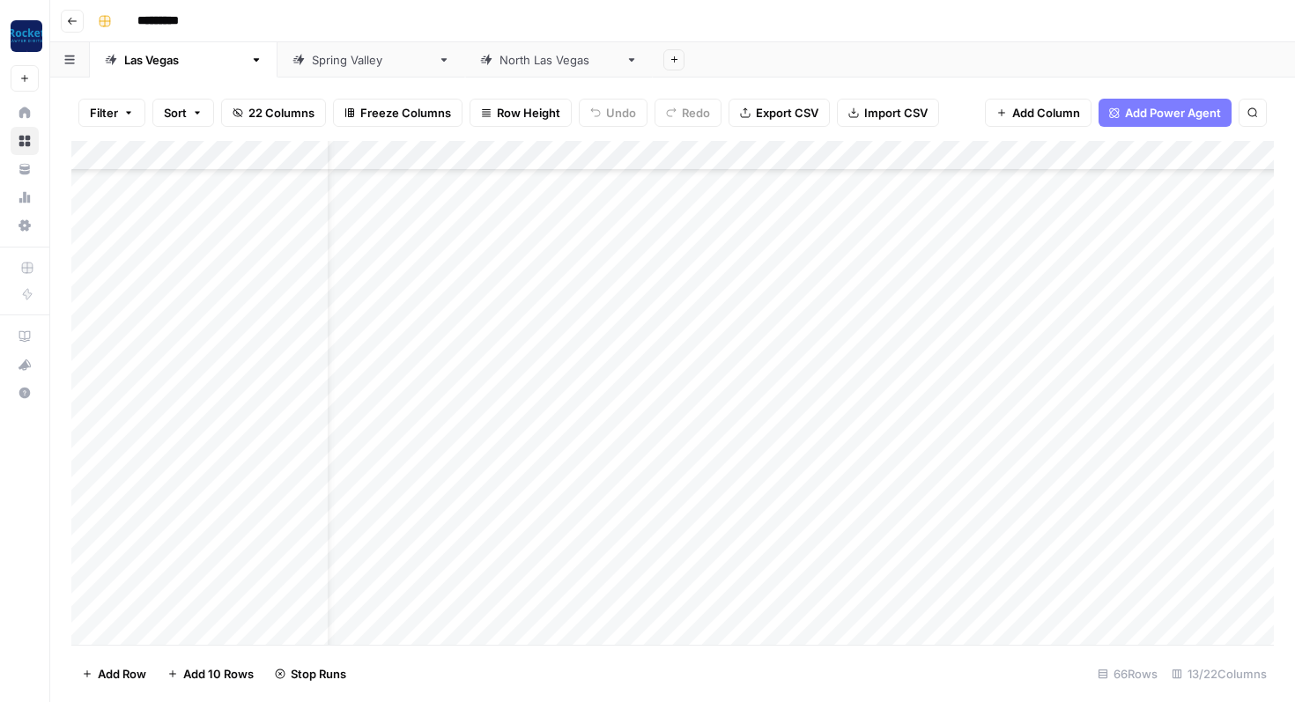
click at [992, 487] on div "Add Column" at bounding box center [672, 393] width 1203 height 504
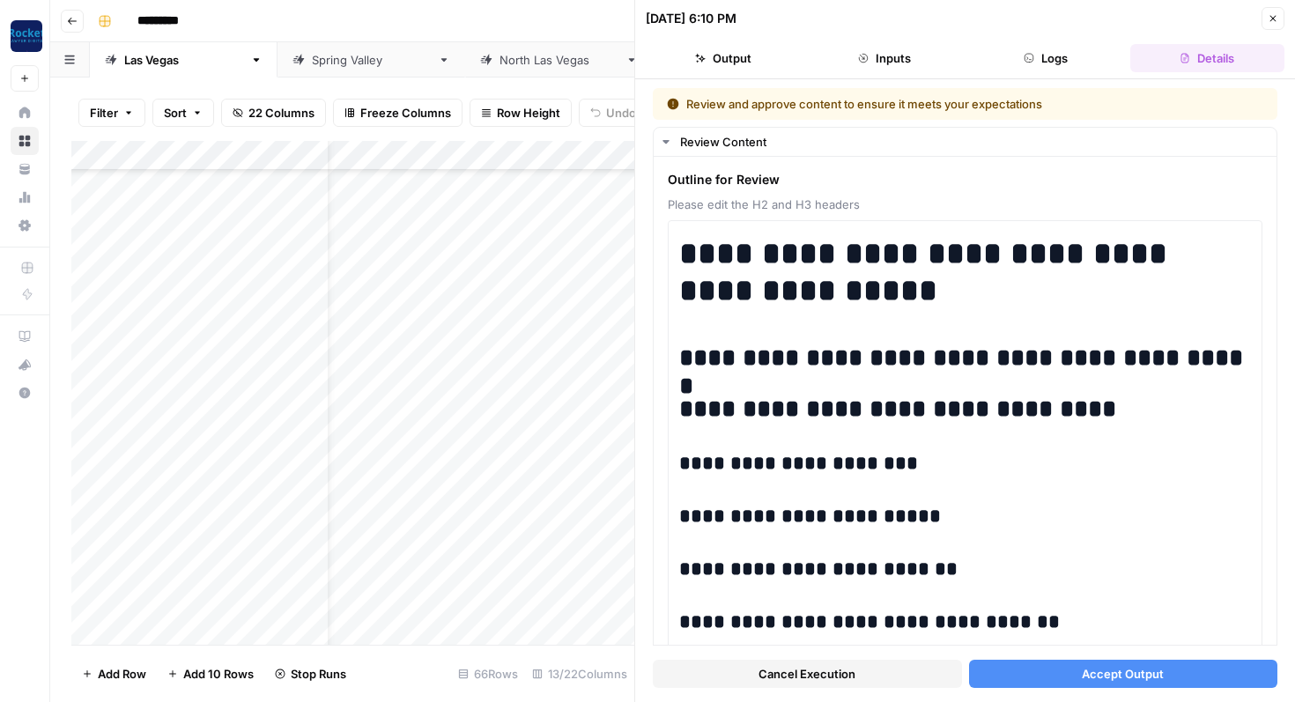
click at [1019, 673] on button "Accept Output" at bounding box center [1123, 674] width 309 height 28
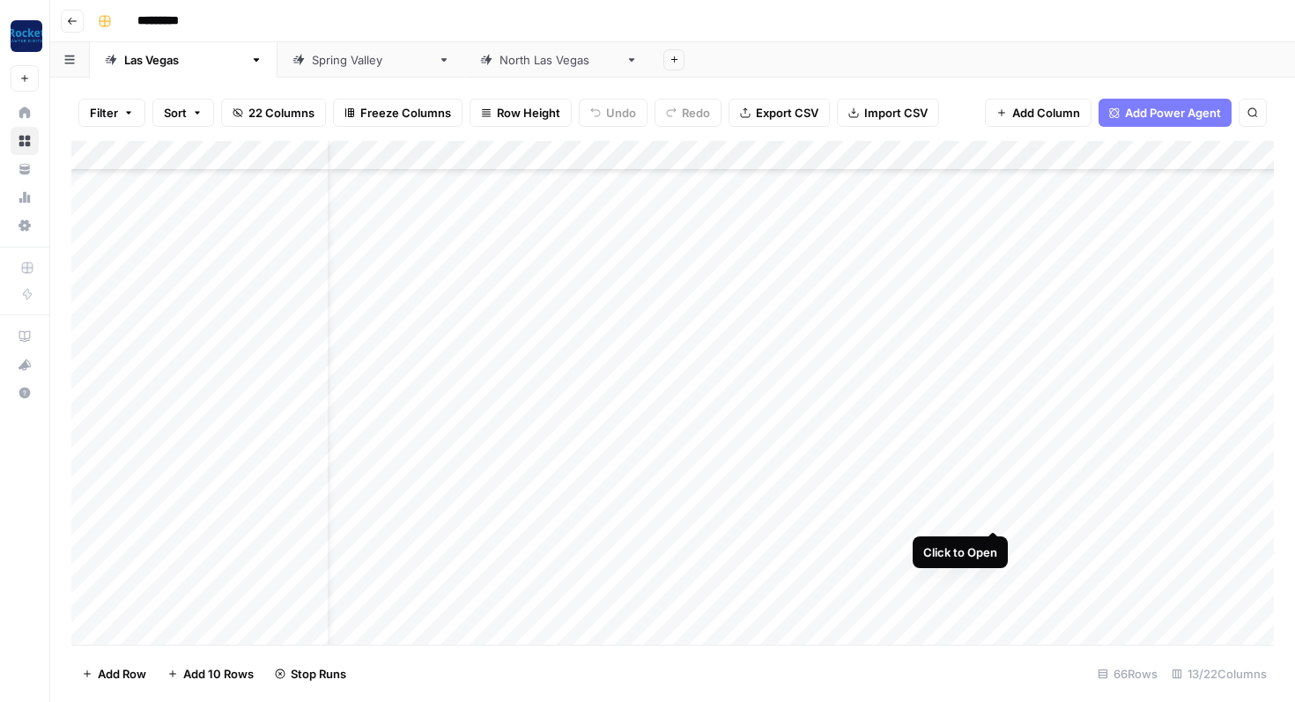
click at [996, 515] on div "Add Column" at bounding box center [672, 393] width 1203 height 504
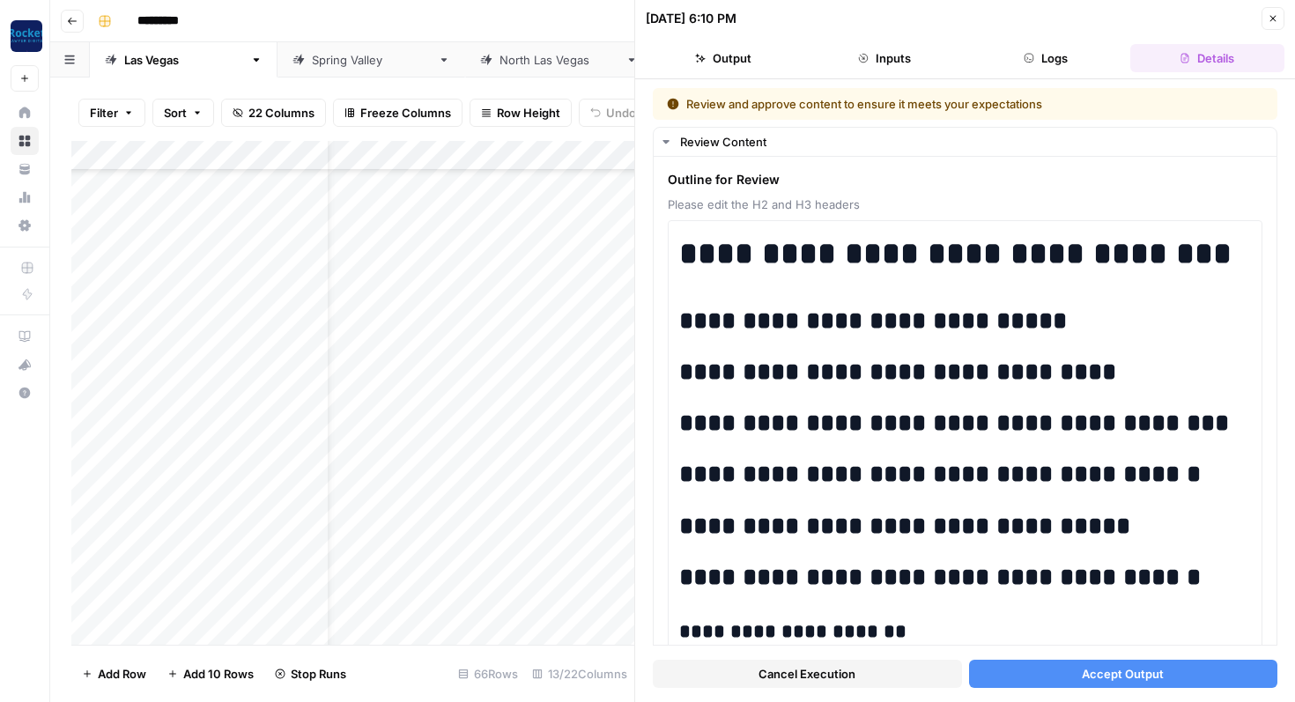
click at [1014, 673] on button "Accept Output" at bounding box center [1123, 674] width 309 height 28
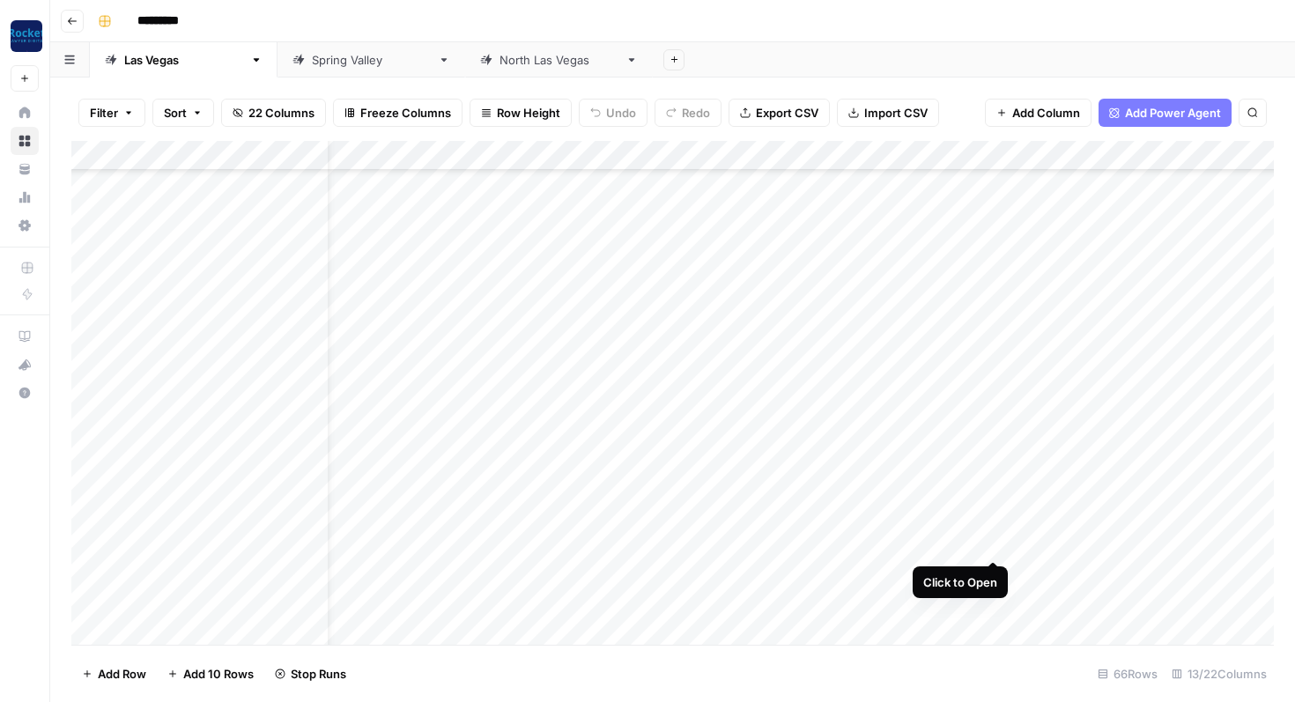
click at [994, 544] on div "Add Column" at bounding box center [672, 393] width 1203 height 504
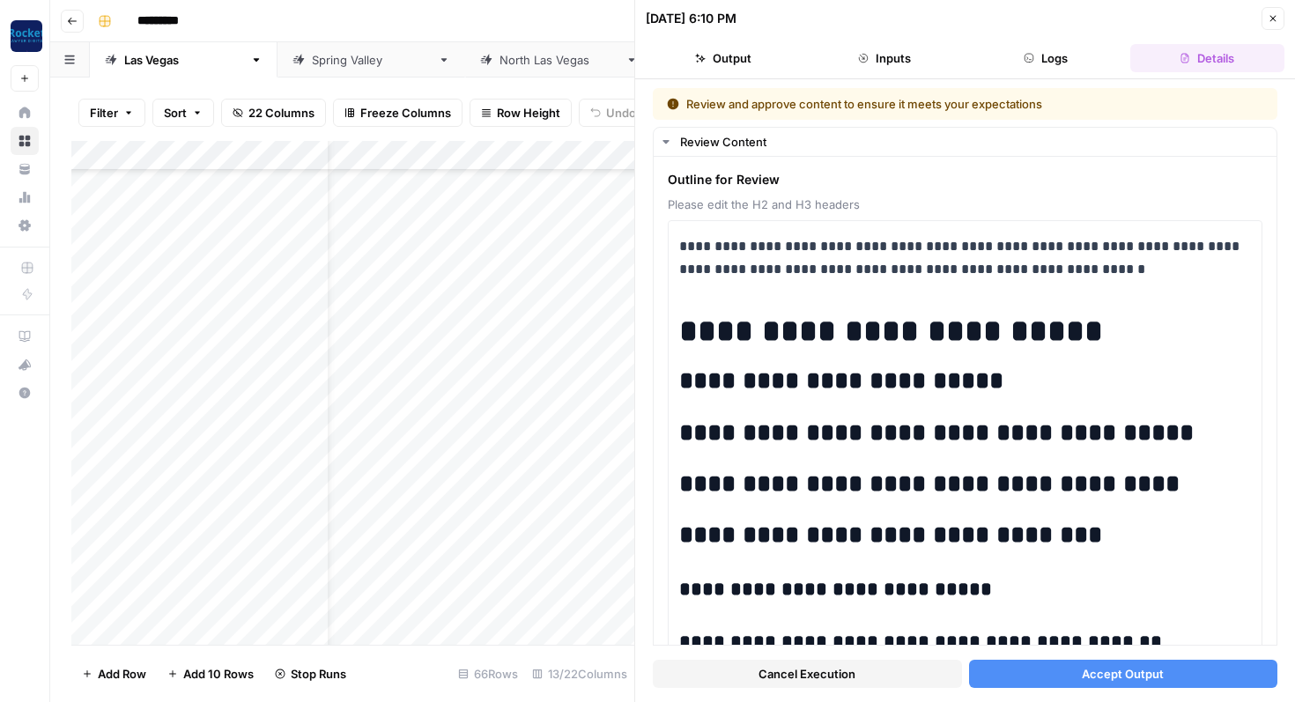
click at [1063, 678] on button "Accept Output" at bounding box center [1123, 674] width 309 height 28
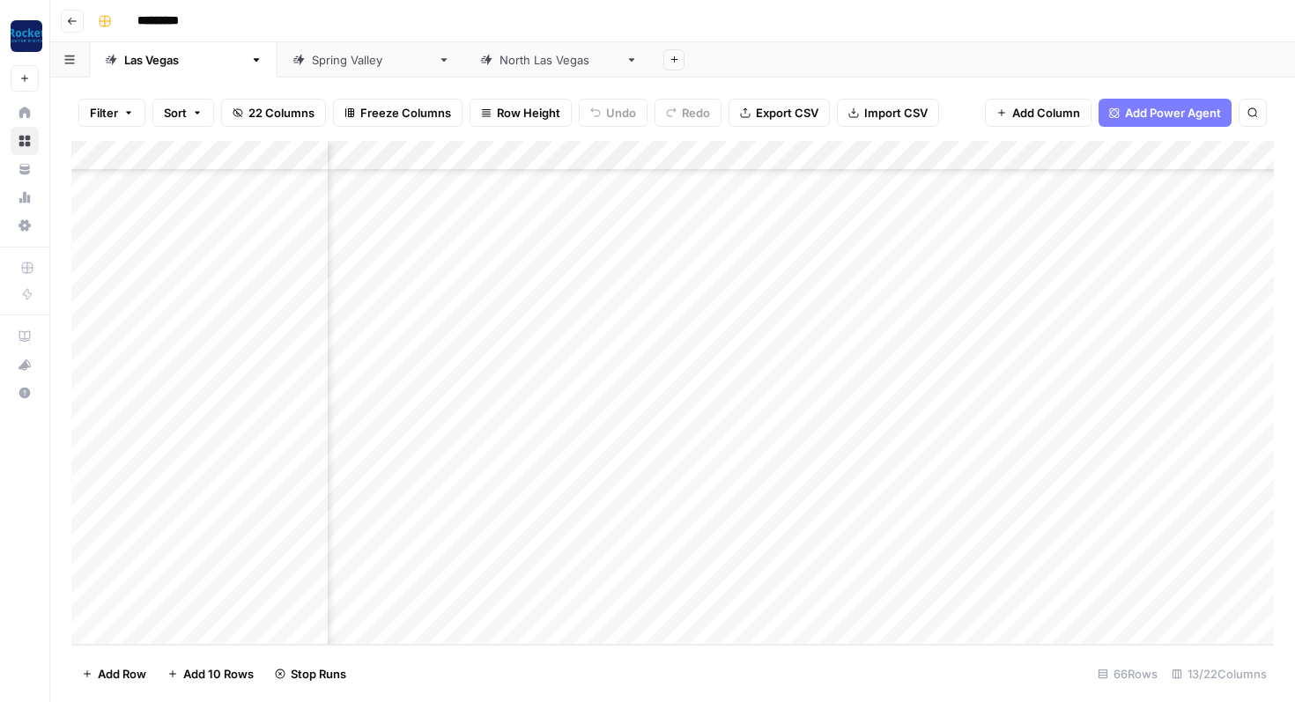
scroll to position [1531, 492]
click at [962, 569] on div "Add Column" at bounding box center [672, 393] width 1203 height 504
click at [555, 601] on div "Add Column" at bounding box center [672, 393] width 1203 height 504
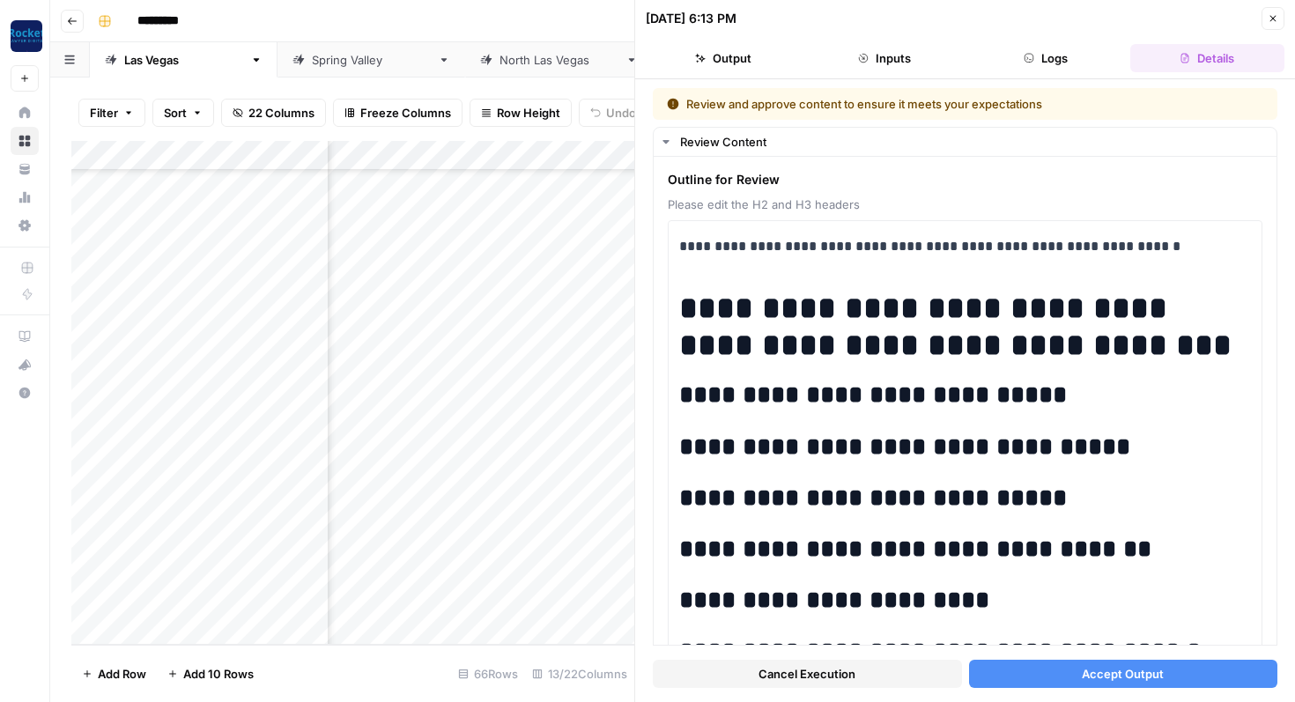
click at [1010, 682] on button "Accept Output" at bounding box center [1123, 674] width 309 height 28
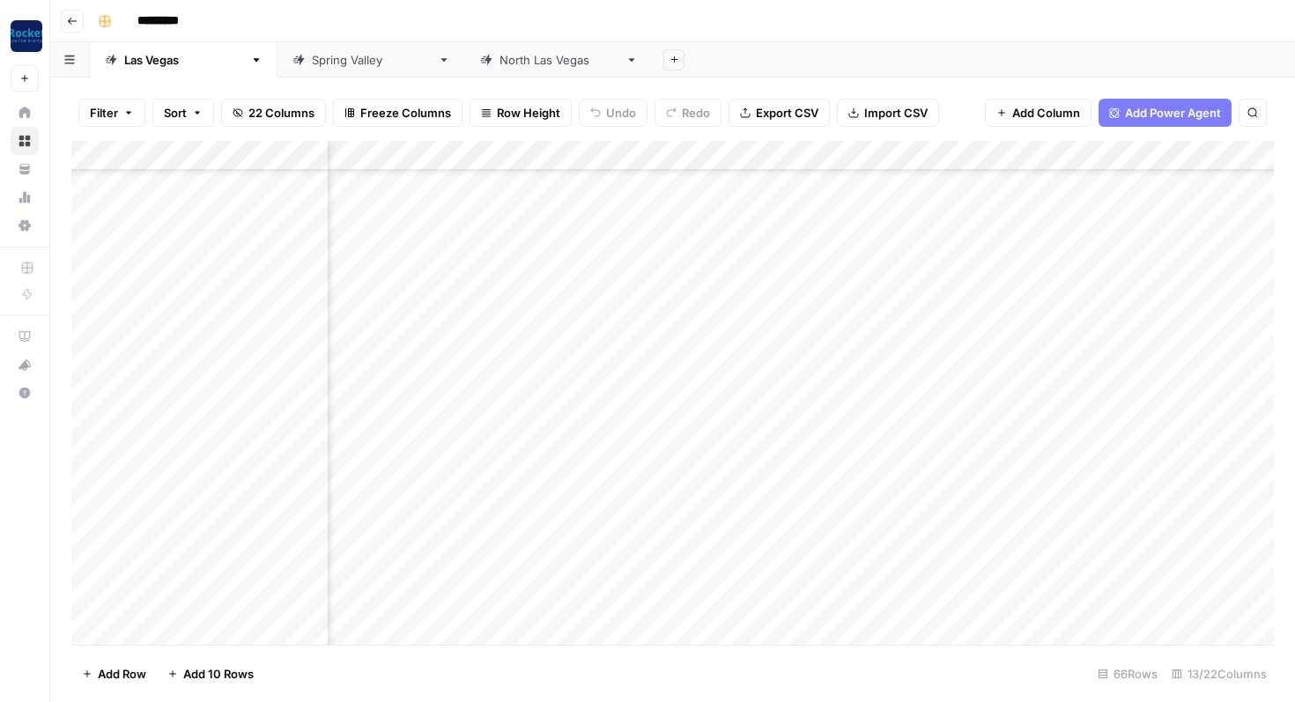
scroll to position [1282, 660]
click at [796, 340] on div "Add Column" at bounding box center [672, 393] width 1203 height 504
click at [793, 367] on div "Add Column" at bounding box center [672, 393] width 1203 height 504
click at [789, 401] on div "Add Column" at bounding box center [672, 393] width 1203 height 504
click at [788, 426] on div "Add Column" at bounding box center [672, 393] width 1203 height 504
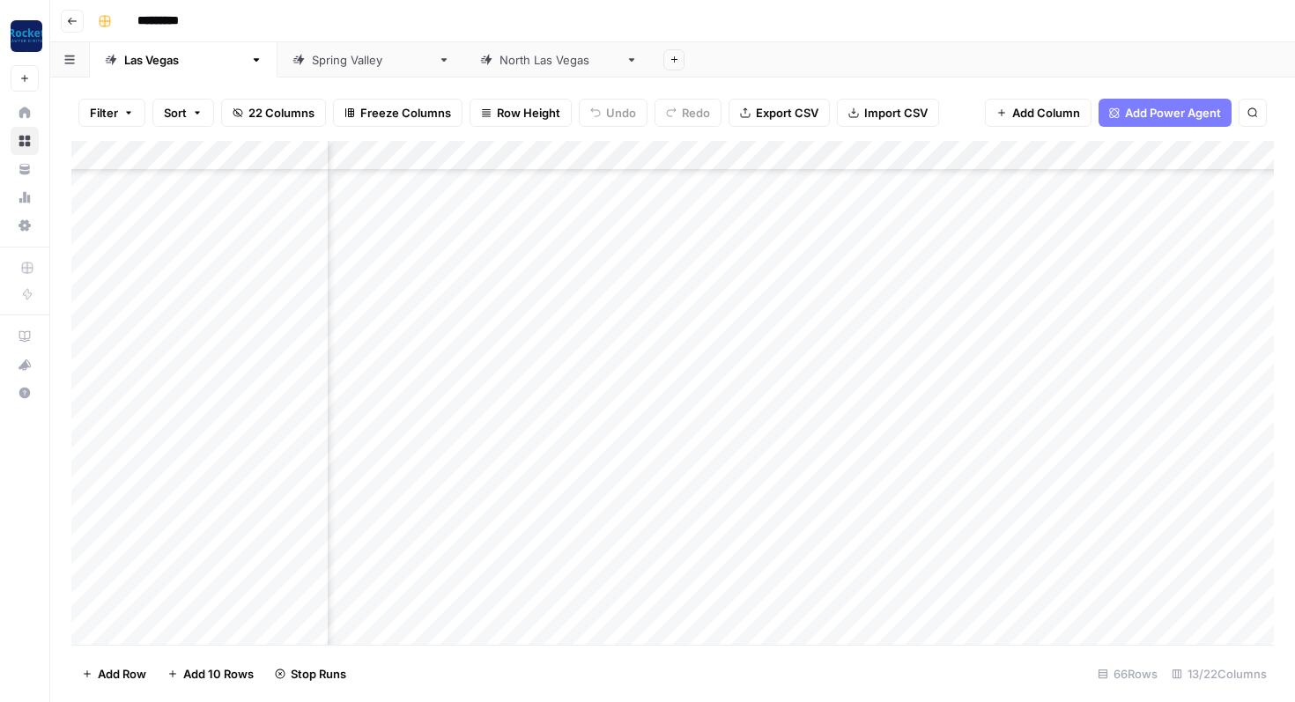
click at [788, 455] on div "Add Column" at bounding box center [672, 393] width 1203 height 504
click at [792, 488] on div "Add Column" at bounding box center [672, 393] width 1203 height 504
click at [796, 519] on div "Add Column" at bounding box center [672, 393] width 1203 height 504
click at [794, 549] on div "Add Column" at bounding box center [672, 393] width 1203 height 504
click at [792, 576] on div "Add Column" at bounding box center [672, 393] width 1203 height 504
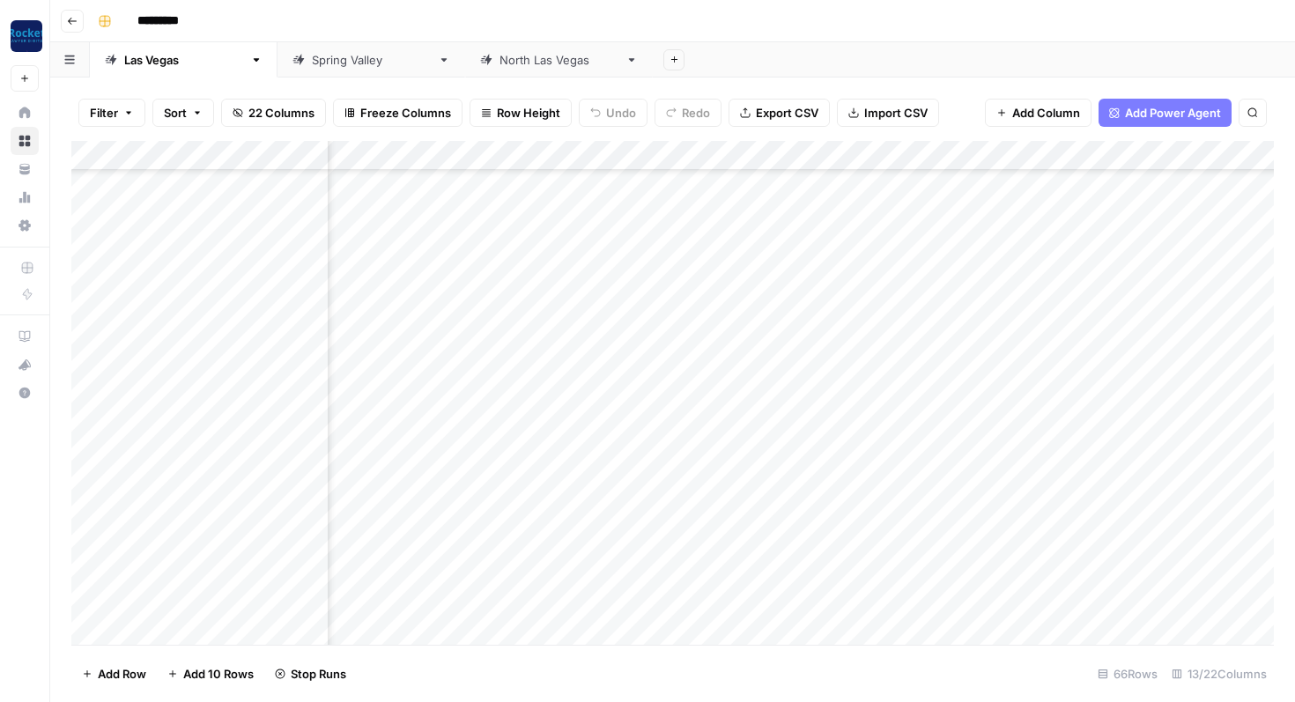
click at [791, 604] on div "Add Column" at bounding box center [672, 393] width 1203 height 504
click at [789, 638] on div "Add Column" at bounding box center [672, 393] width 1203 height 504
click at [796, 424] on div "Add Column" at bounding box center [672, 393] width 1203 height 504
click at [792, 451] on div "Add Column" at bounding box center [672, 393] width 1203 height 504
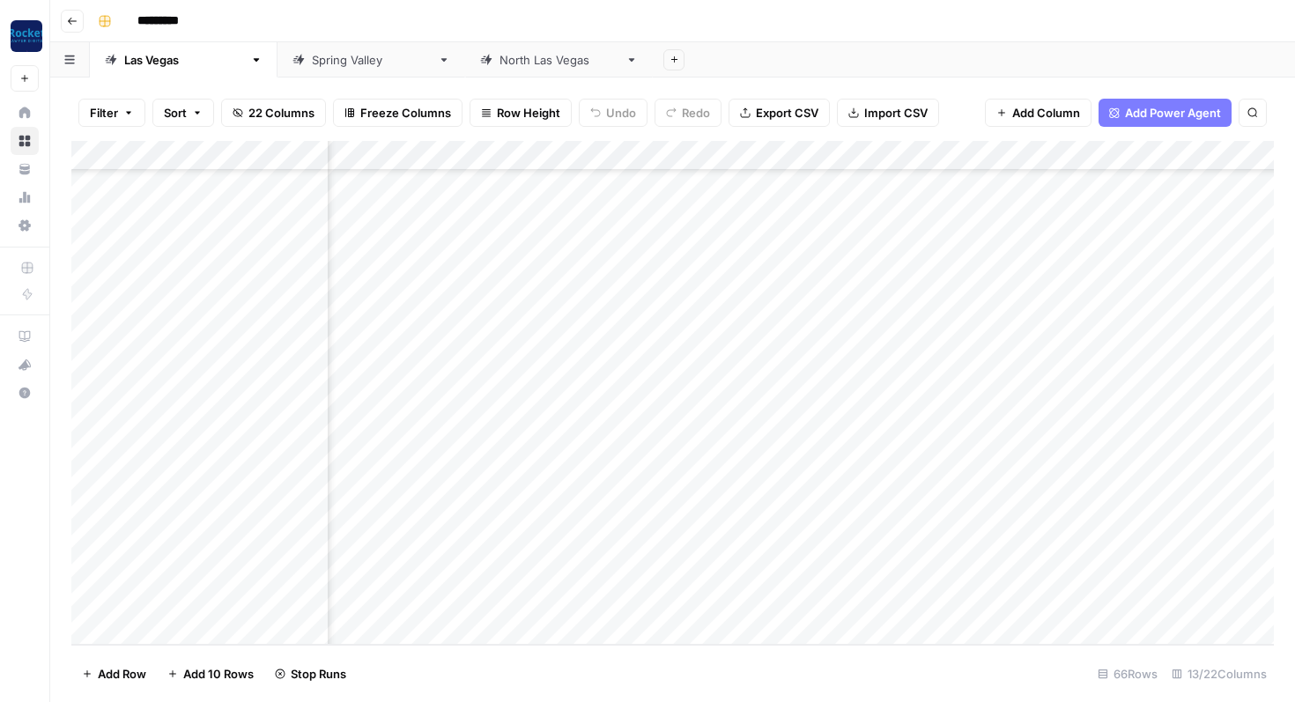
click at [791, 478] on div "Add Column" at bounding box center [672, 393] width 1203 height 504
click at [790, 507] on div "Add Column" at bounding box center [672, 393] width 1203 height 504
click at [789, 535] on div "Add Column" at bounding box center [672, 393] width 1203 height 504
